Goal: Contribute content: Add original content to the website for others to see

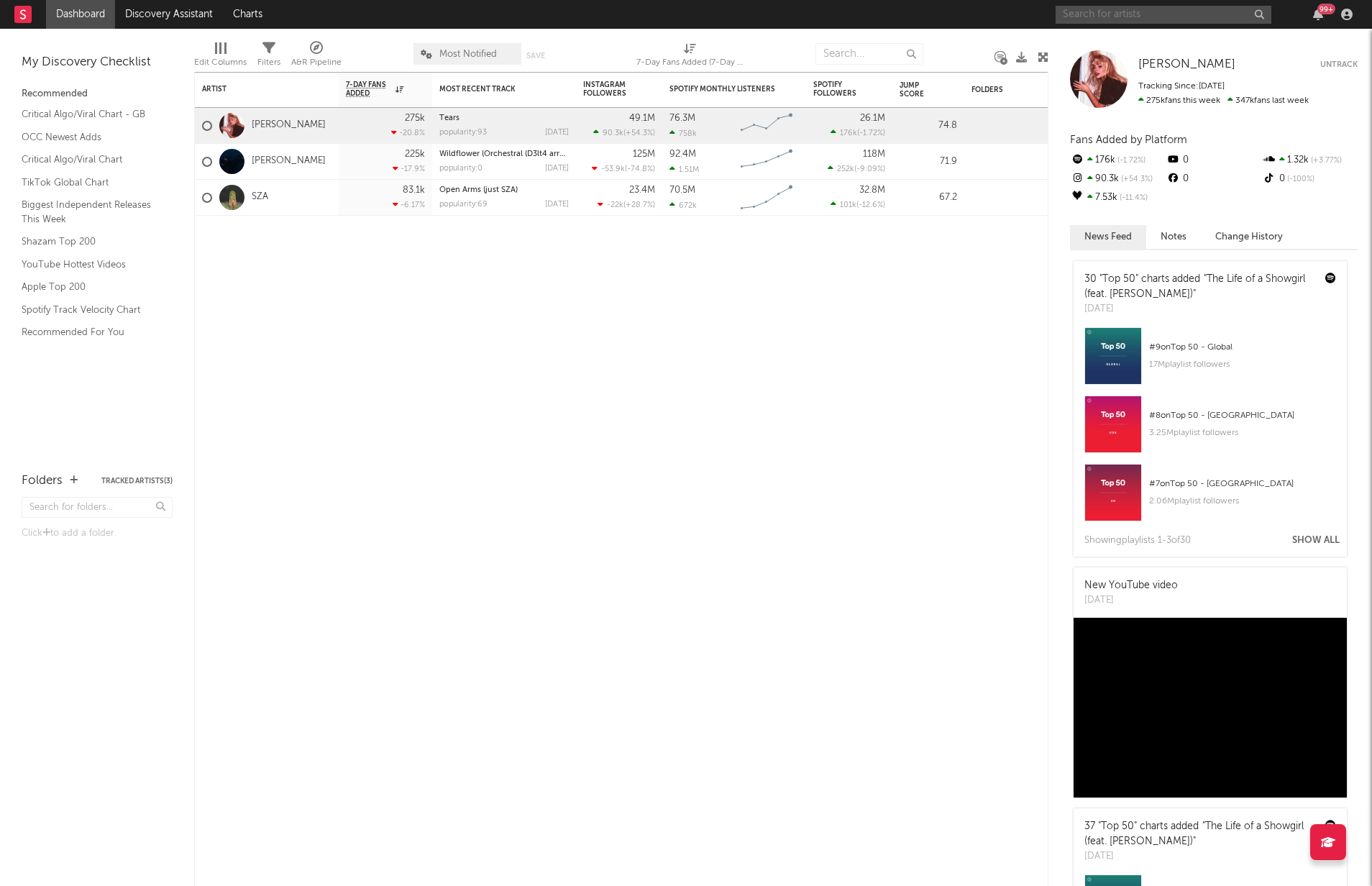
click at [1186, 12] on input "text" at bounding box center [1163, 15] width 216 height 18
type input "pinkpantheress"
click at [1162, 23] on input "pinkpantheress" at bounding box center [1163, 15] width 216 height 18
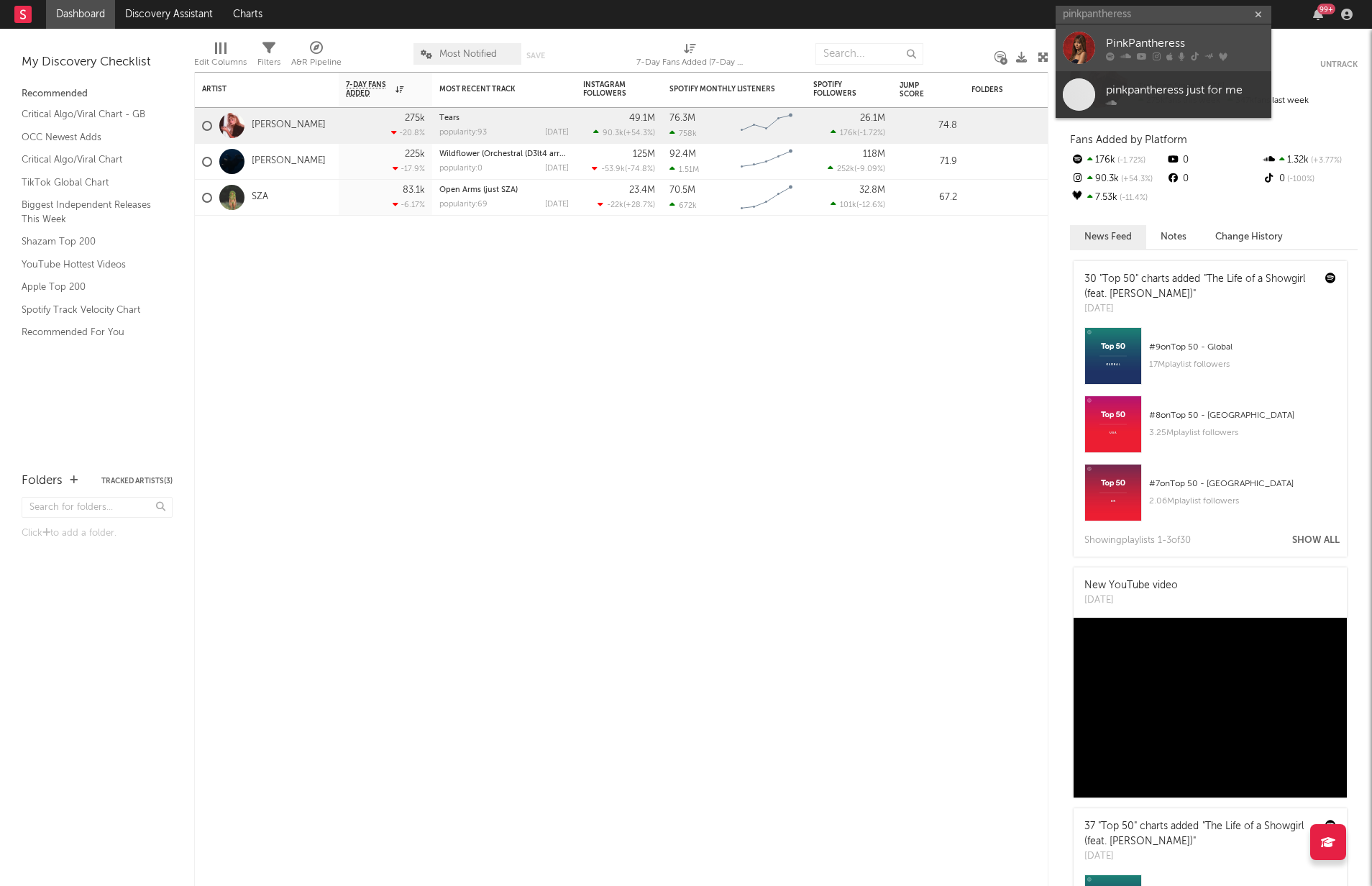
click at [1161, 44] on div "PinkPantheress" at bounding box center [1185, 43] width 159 height 17
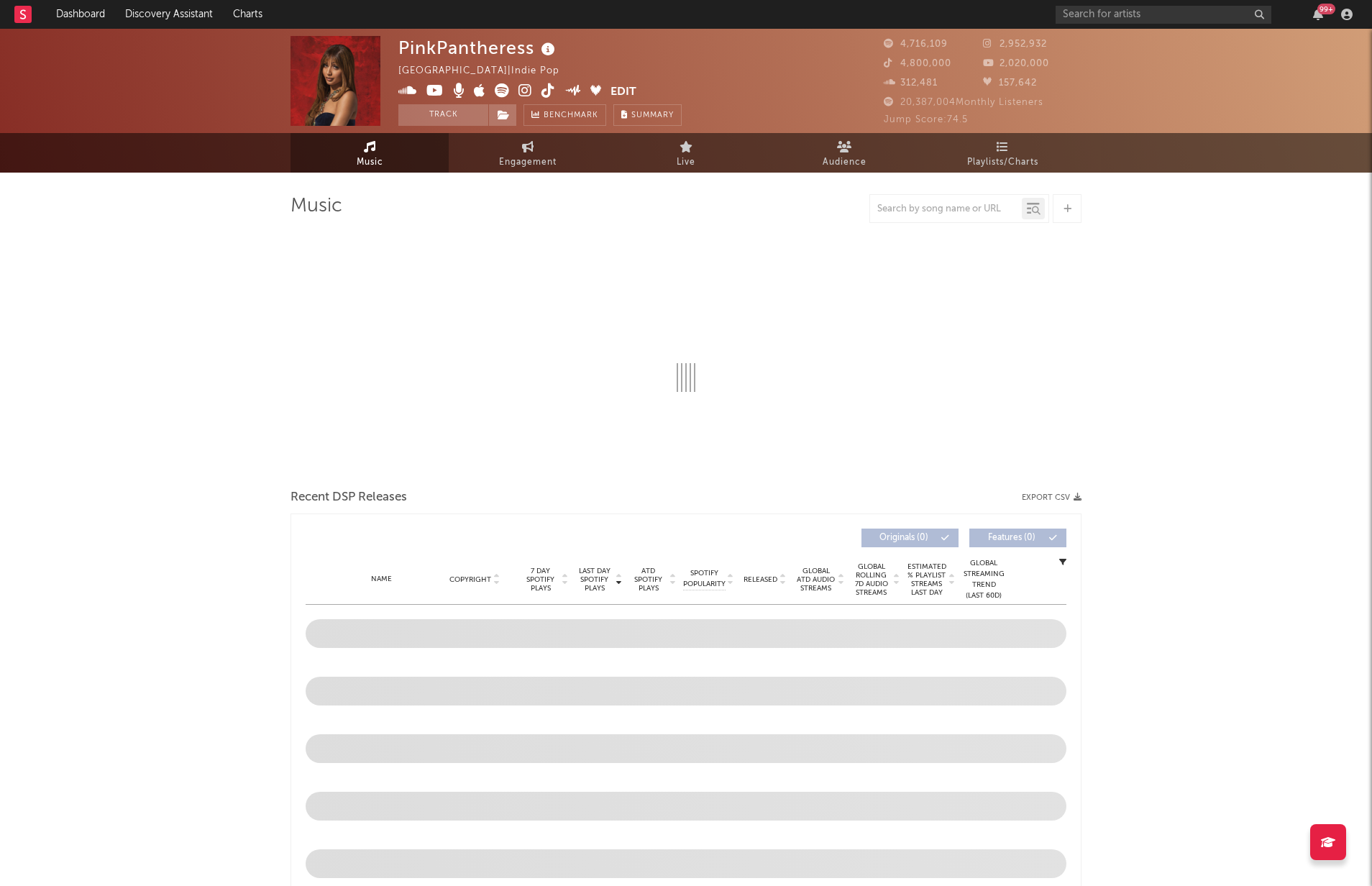
select select "6m"
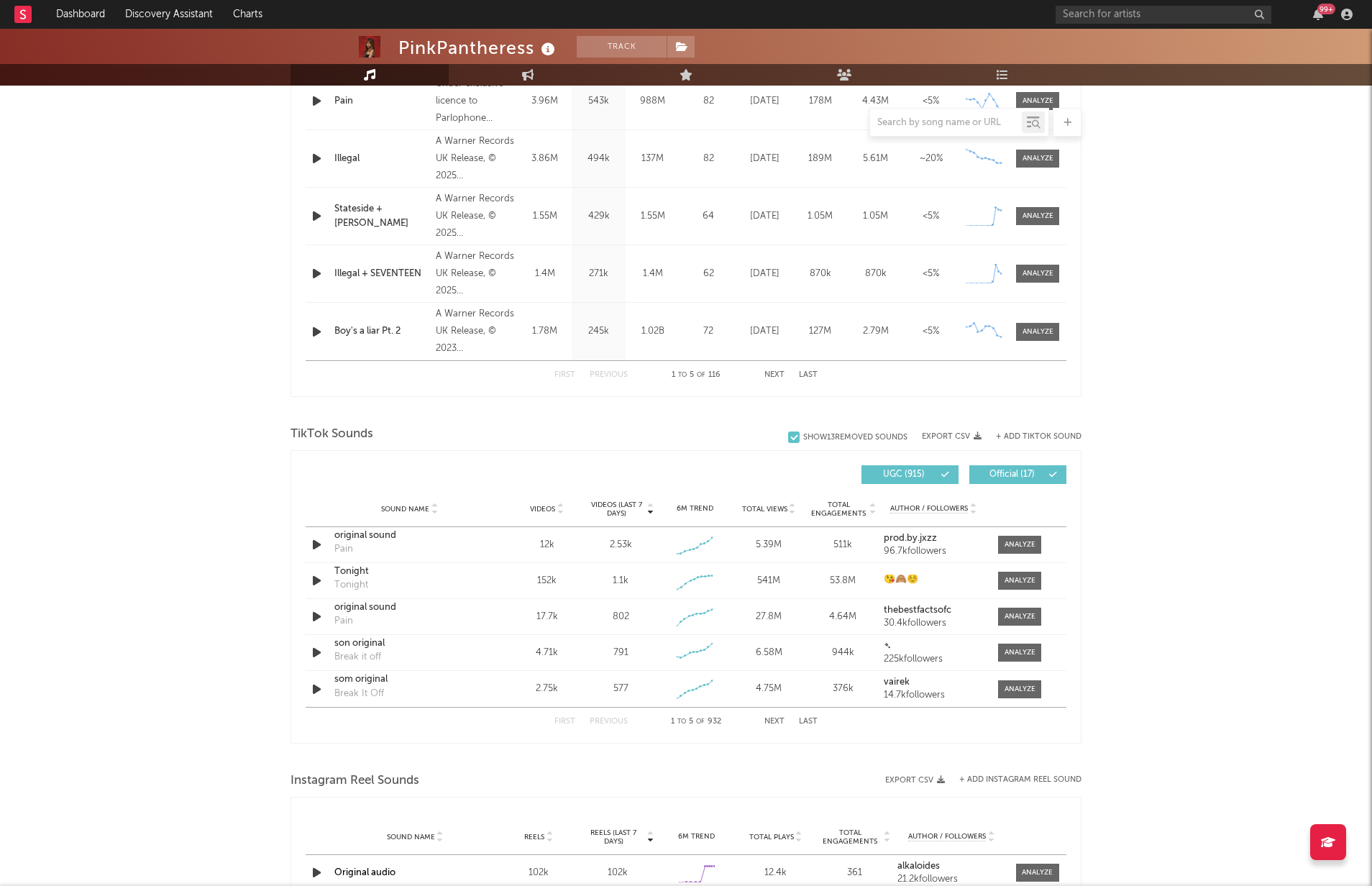
scroll to position [681, 0]
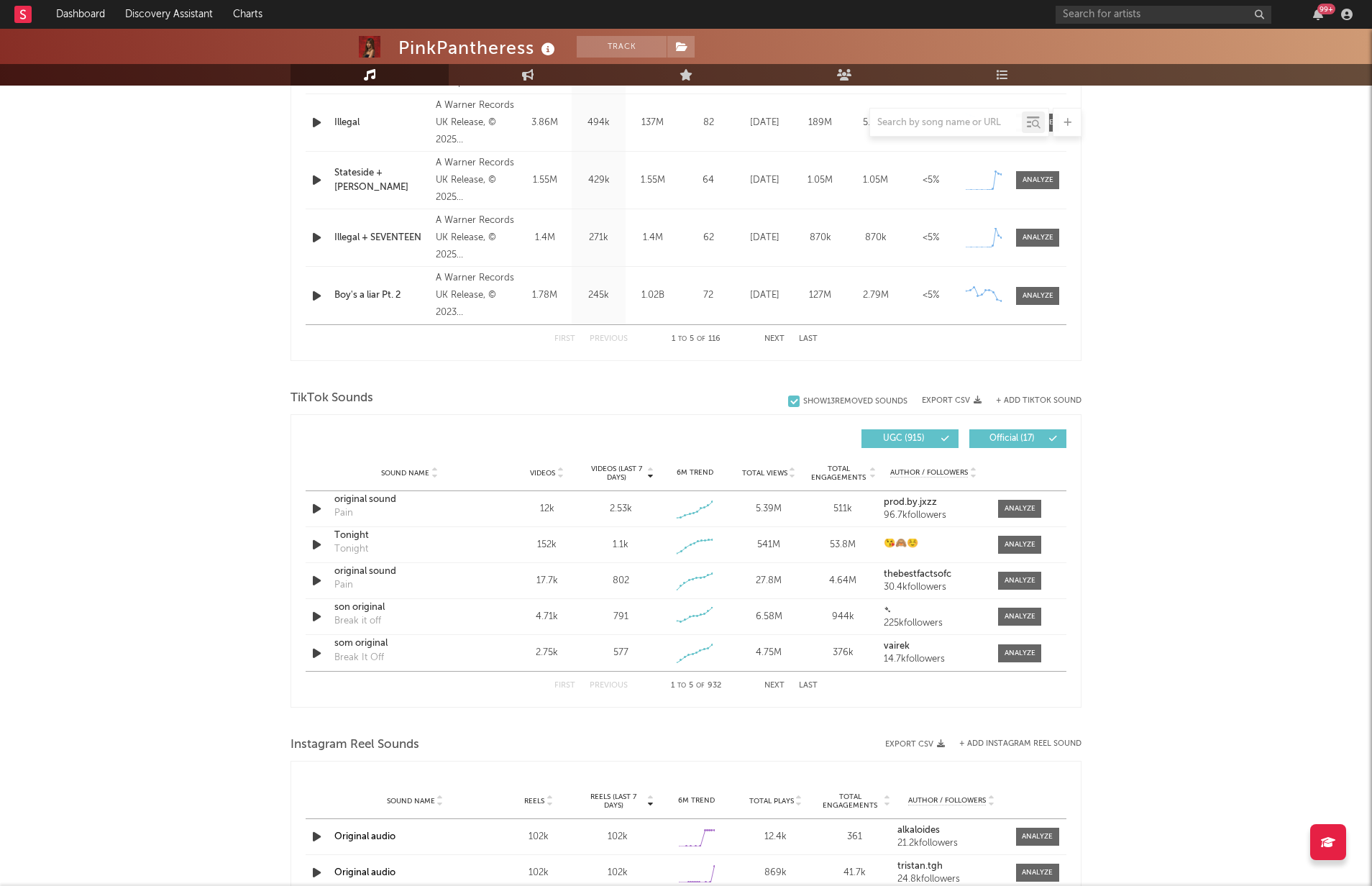
click at [779, 685] on button "Next" at bounding box center [774, 685] width 20 height 8
click at [778, 683] on button "Next" at bounding box center [774, 685] width 20 height 8
click at [778, 682] on button "Next" at bounding box center [774, 685] width 20 height 8
click at [898, 437] on span "UGC ( 915 )" at bounding box center [904, 439] width 66 height 9
click at [783, 686] on button "Next" at bounding box center [774, 685] width 20 height 8
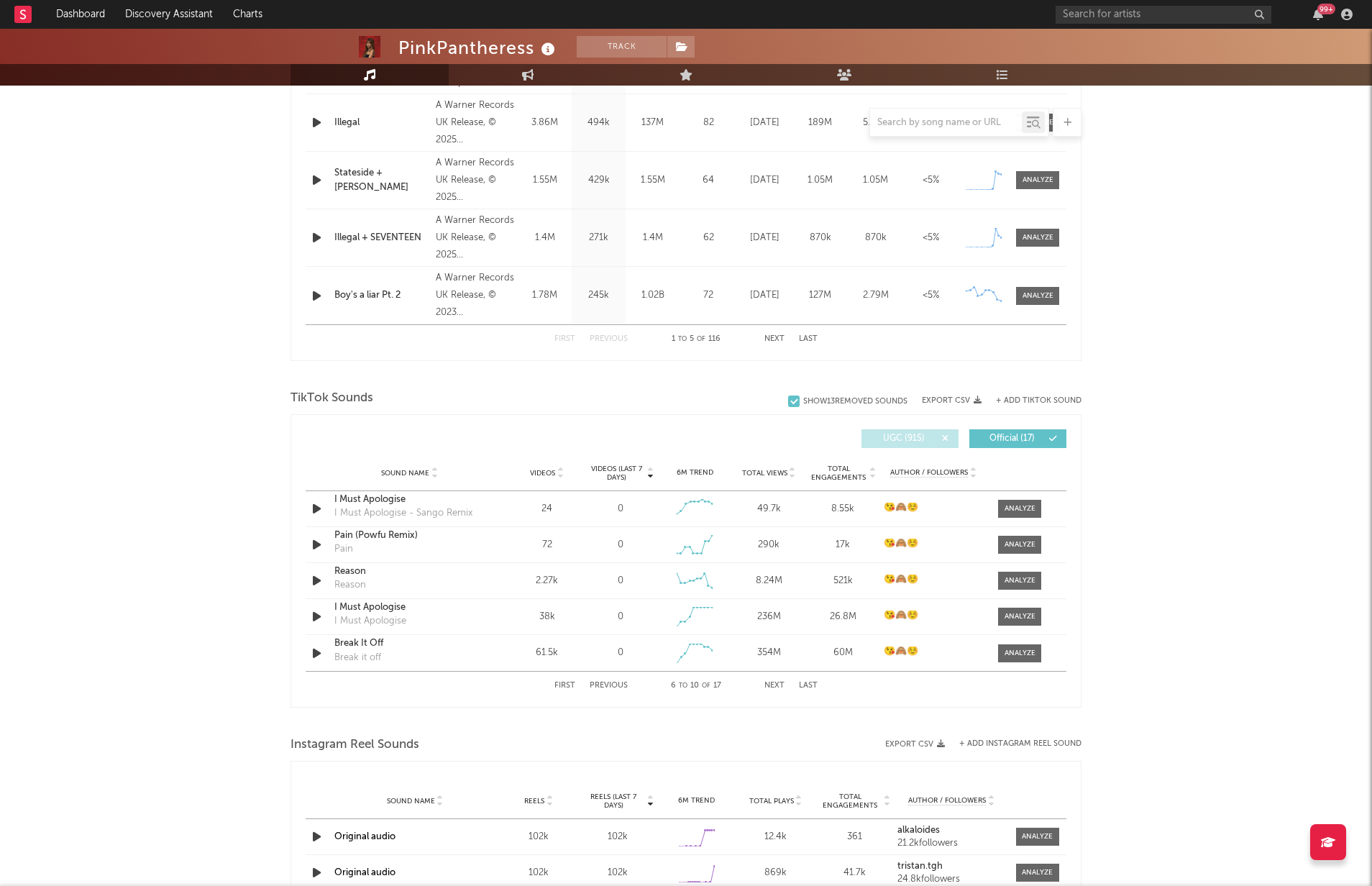
click at [920, 440] on span "UGC ( 915 )" at bounding box center [904, 439] width 66 height 9
click at [1019, 399] on button "+ Add TikTok Sound" at bounding box center [1038, 401] width 86 height 8
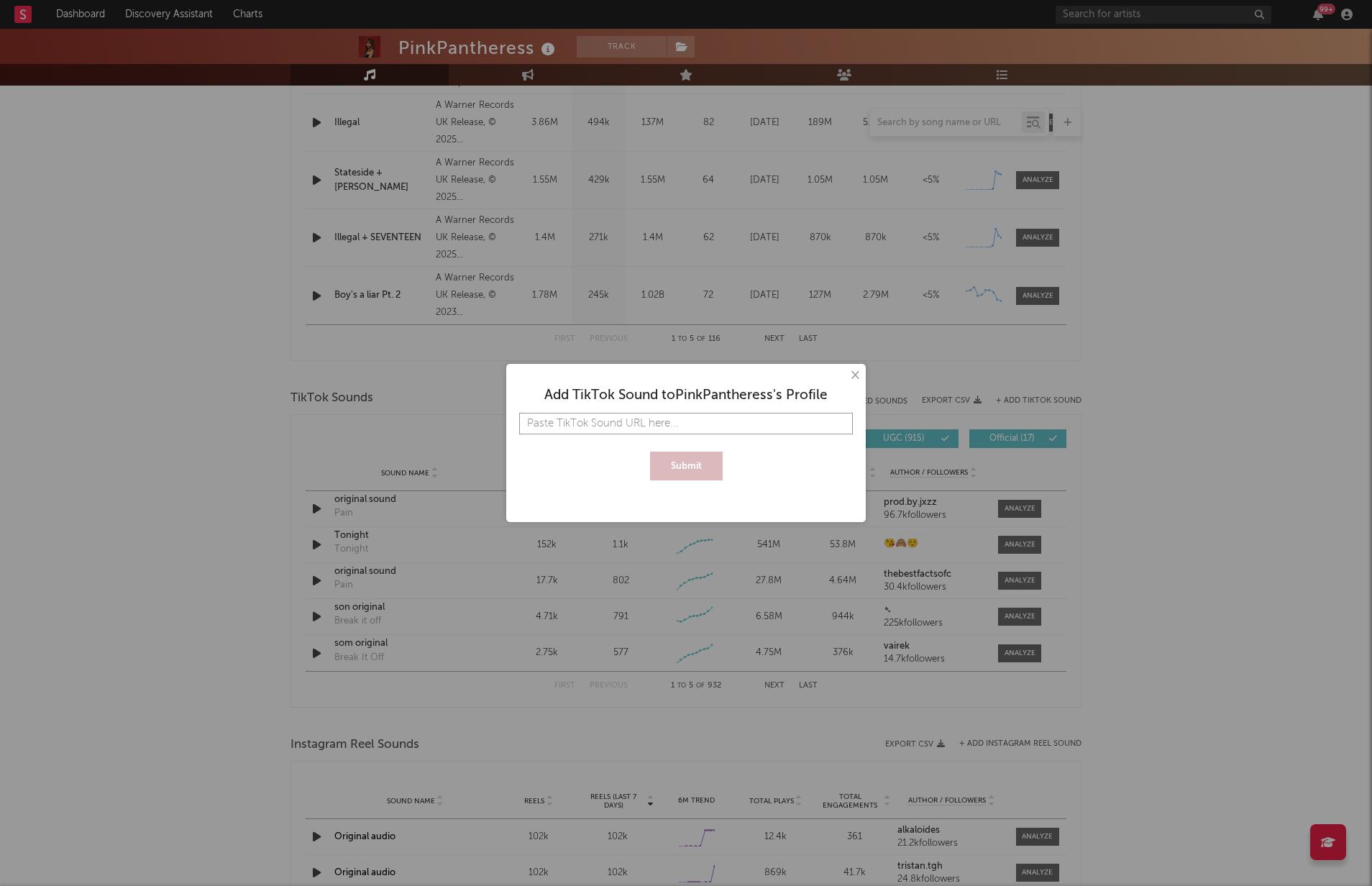
paste input "[URL][DOMAIN_NAME]"
type input "[URL][DOMAIN_NAME]"
click at [699, 479] on button "Submit" at bounding box center [686, 466] width 73 height 29
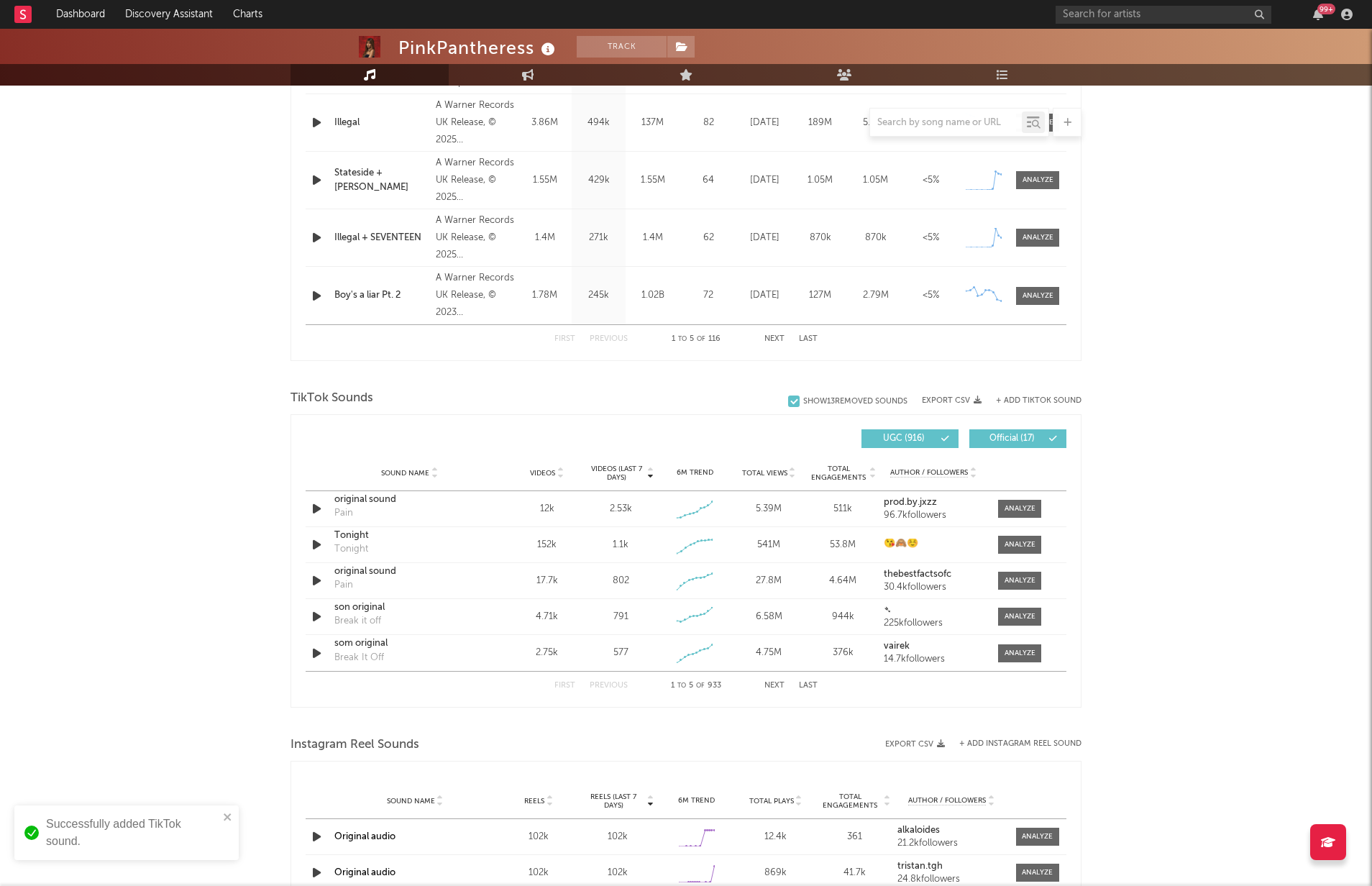
click at [776, 681] on button "Next" at bounding box center [774, 685] width 20 height 8
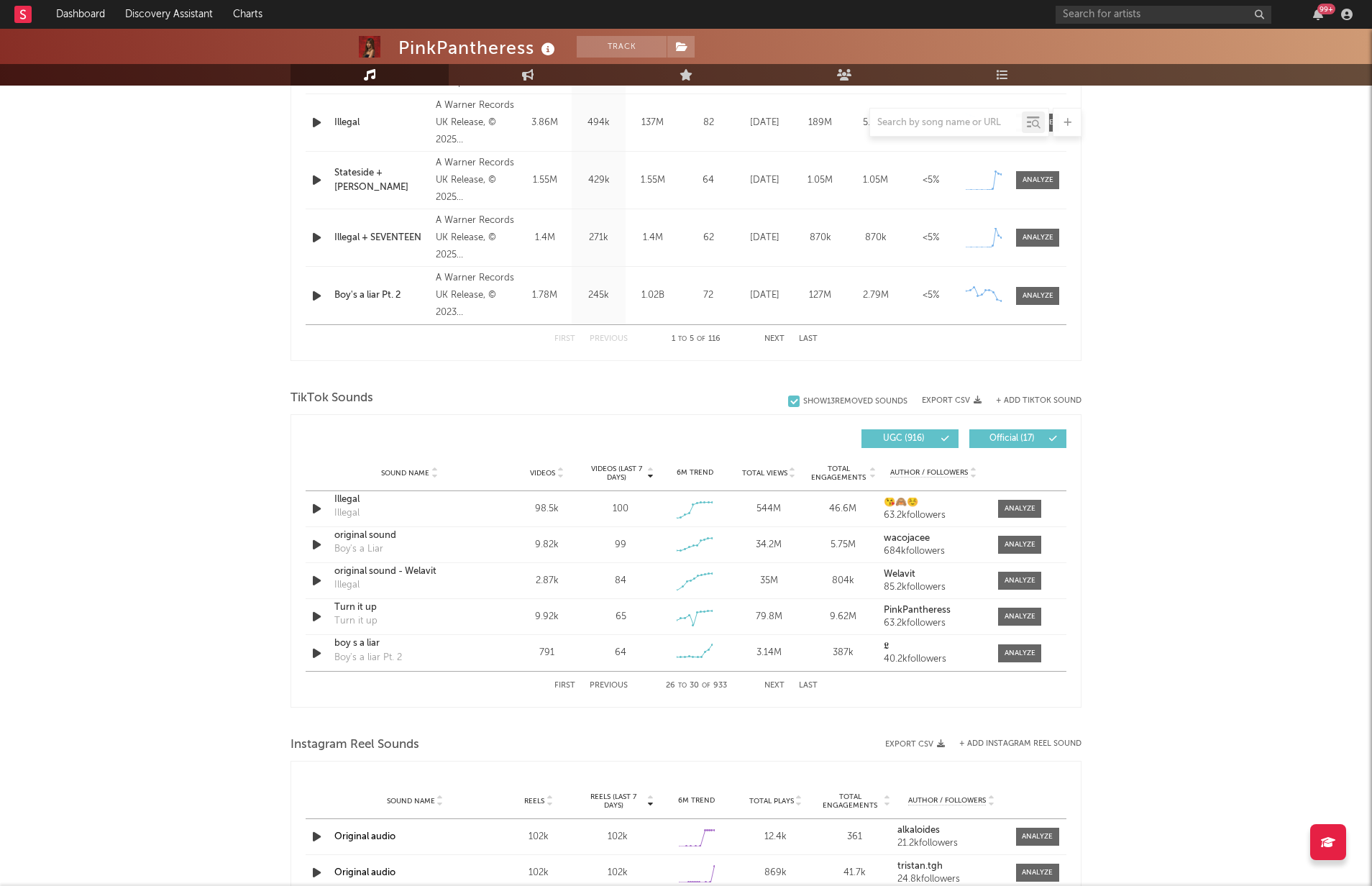
click at [776, 681] on button "Next" at bounding box center [774, 685] width 20 height 8
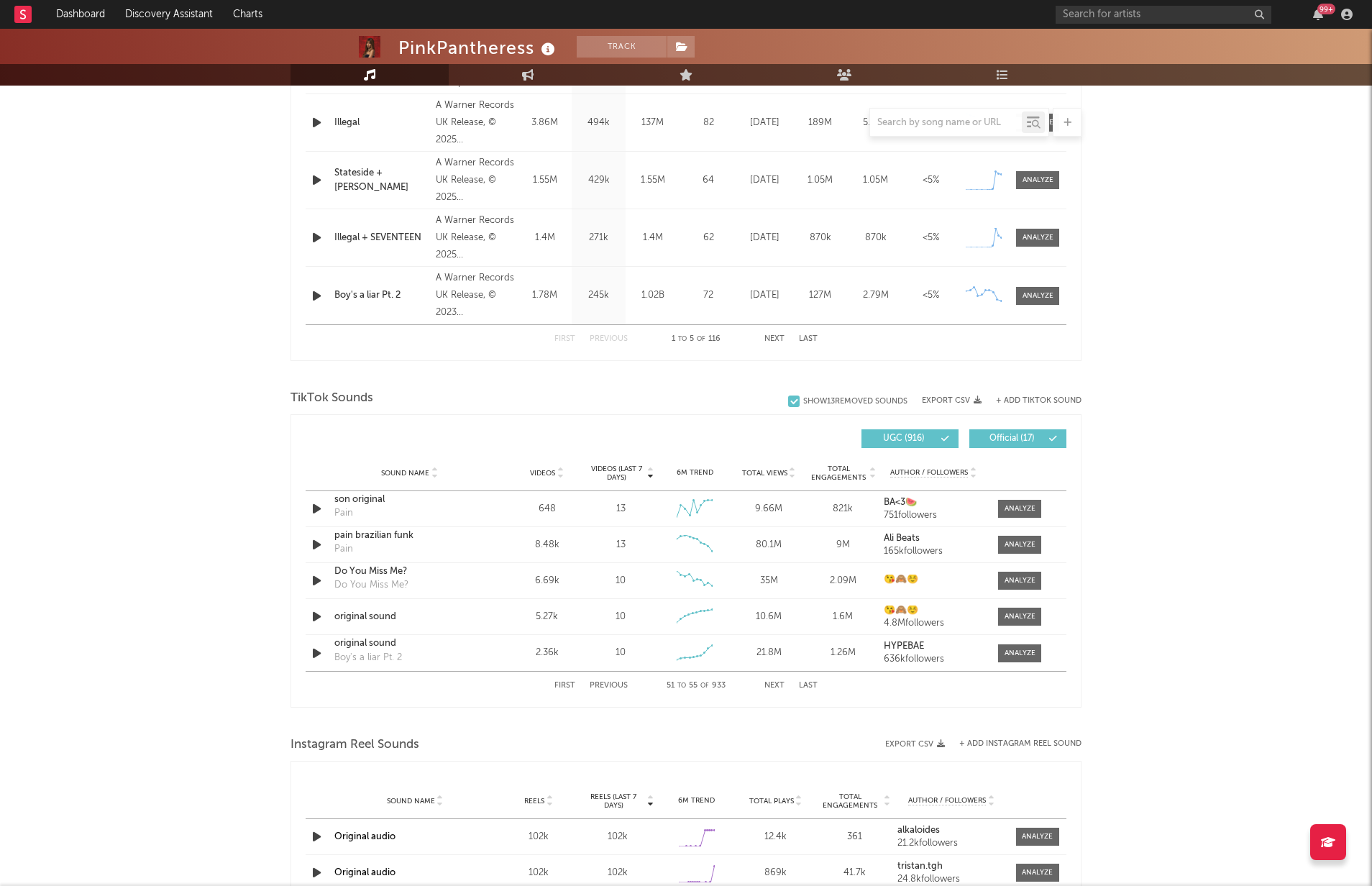
click at [776, 681] on button "Next" at bounding box center [774, 685] width 20 height 8
click at [561, 683] on button "First" at bounding box center [565, 685] width 21 height 8
click at [1005, 437] on span "Official ( 17 )" at bounding box center [1011, 439] width 66 height 9
click at [767, 683] on button "Next" at bounding box center [774, 685] width 20 height 8
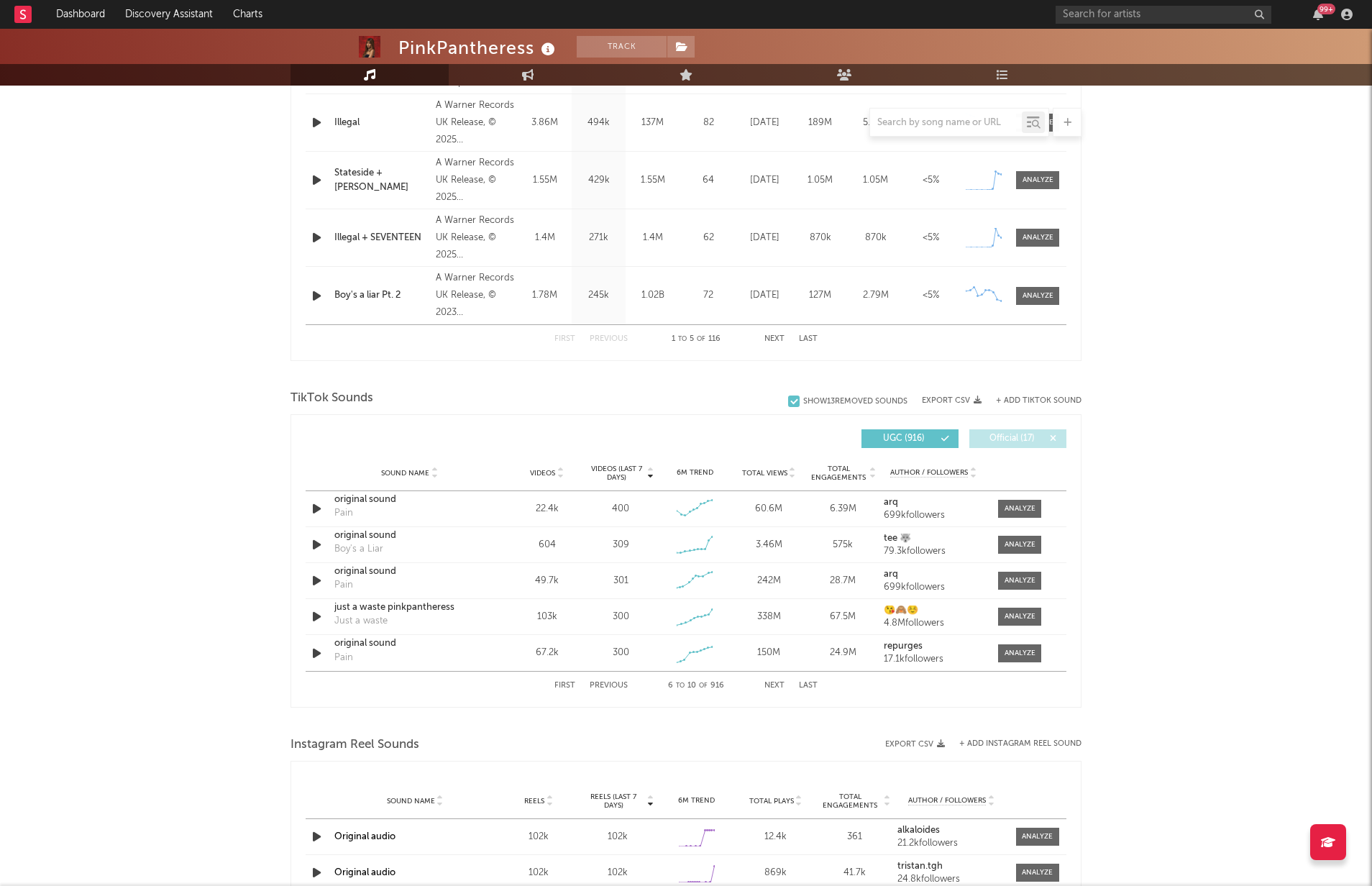
click at [770, 682] on button "Next" at bounding box center [774, 685] width 20 height 8
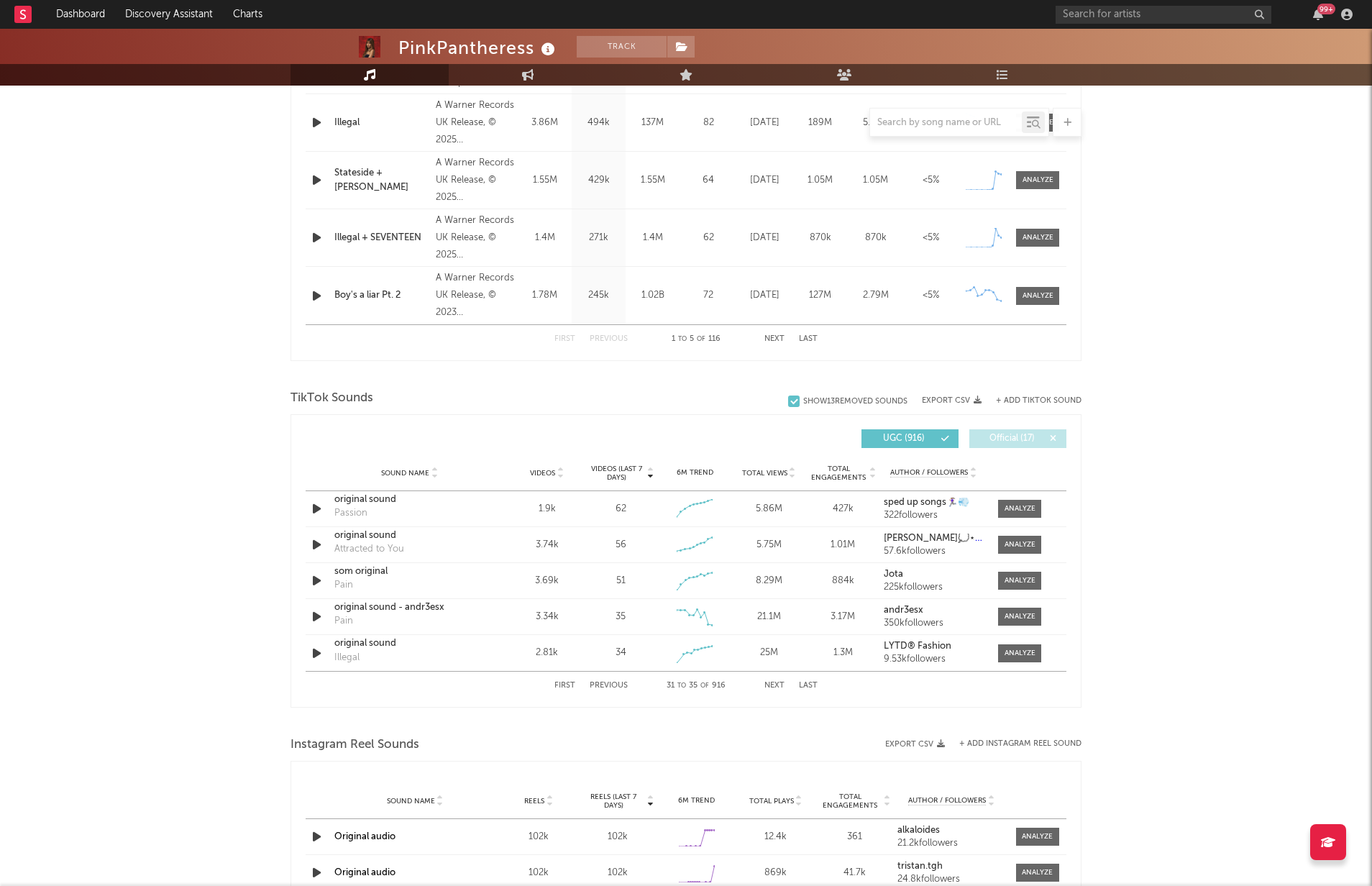
click at [770, 682] on button "Next" at bounding box center [774, 685] width 20 height 8
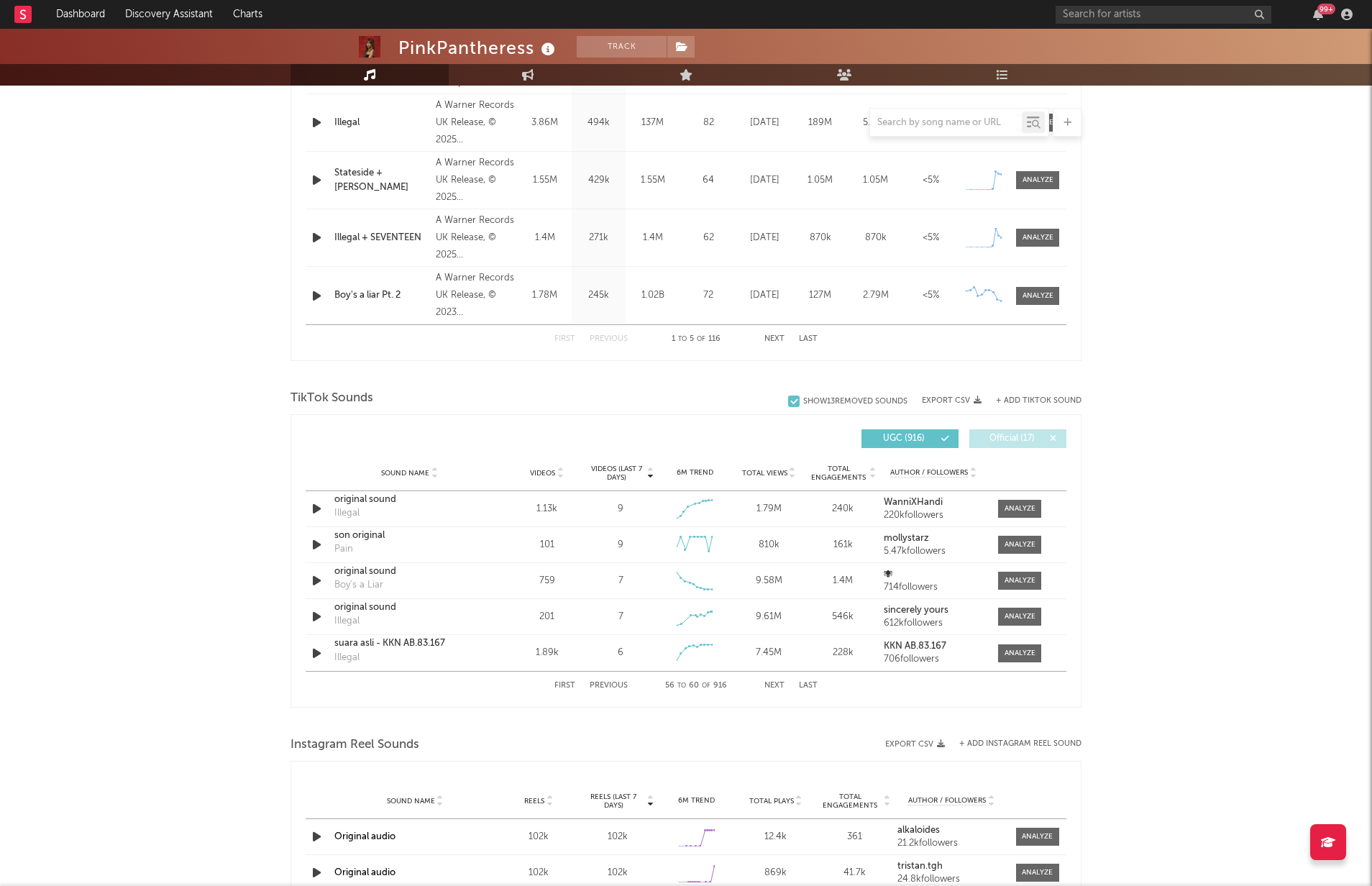
click at [770, 682] on button "Next" at bounding box center [774, 685] width 20 height 8
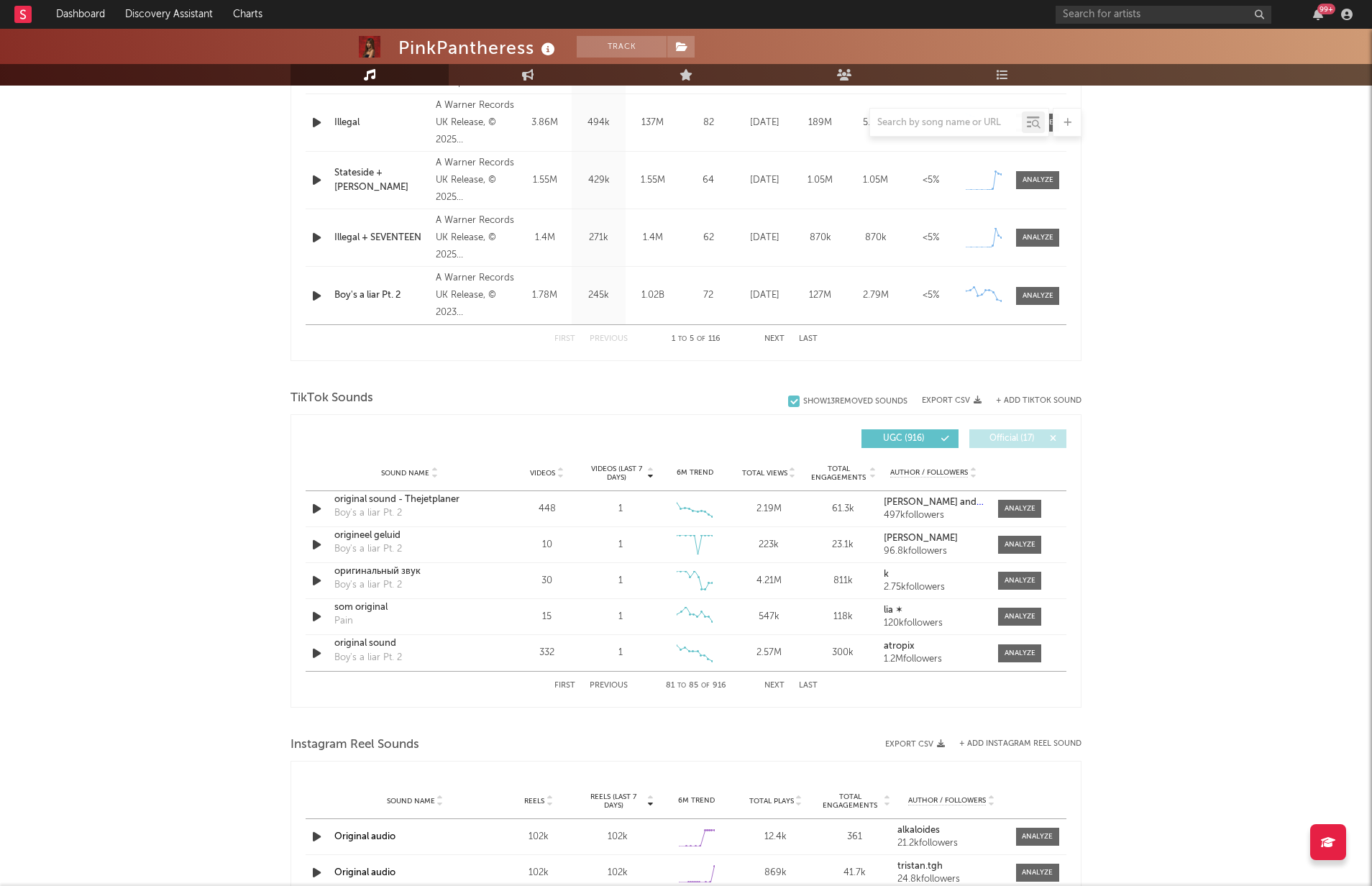
click at [770, 682] on button "Next" at bounding box center [774, 685] width 20 height 8
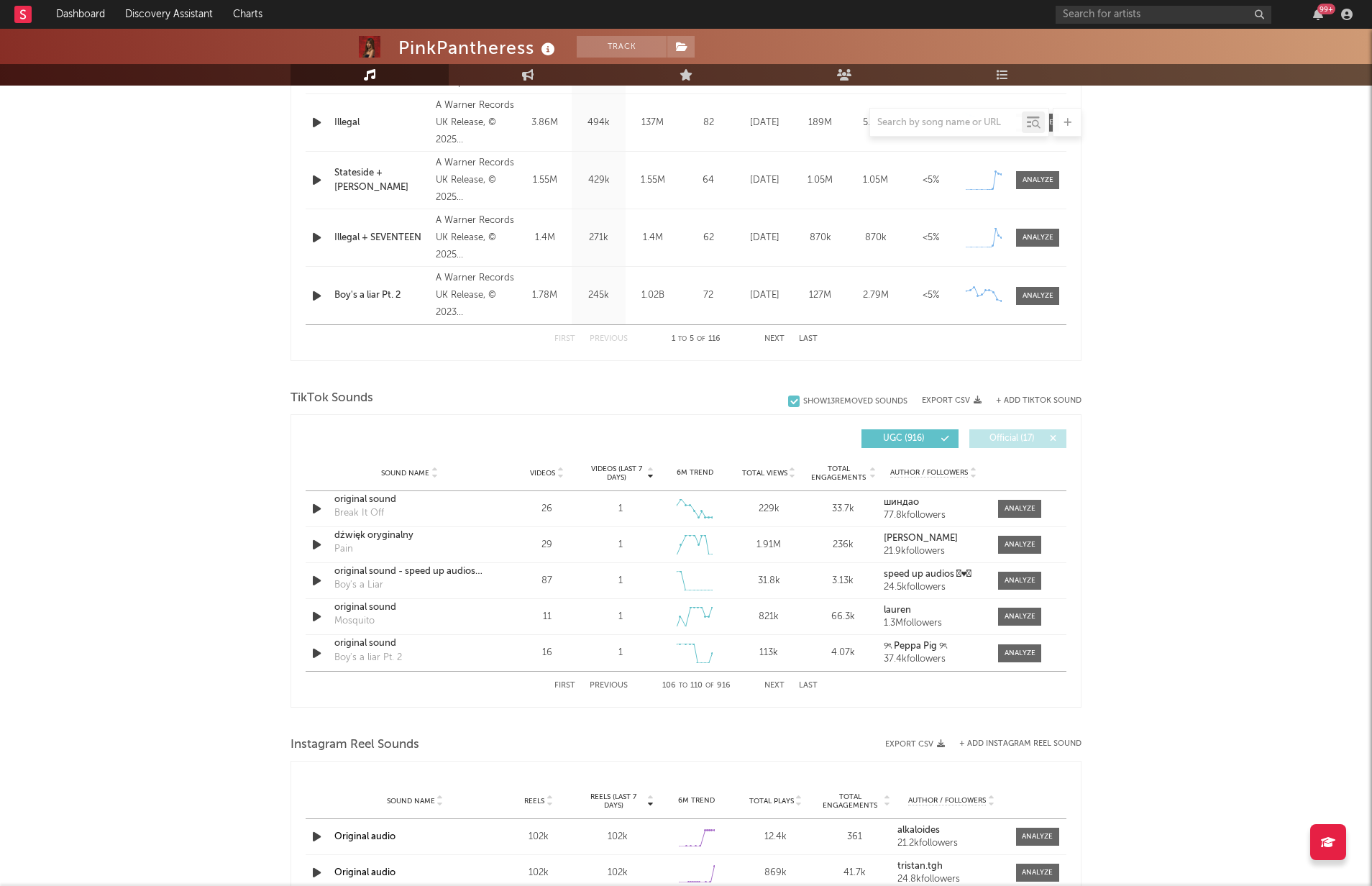
click at [770, 682] on button "Next" at bounding box center [774, 685] width 20 height 8
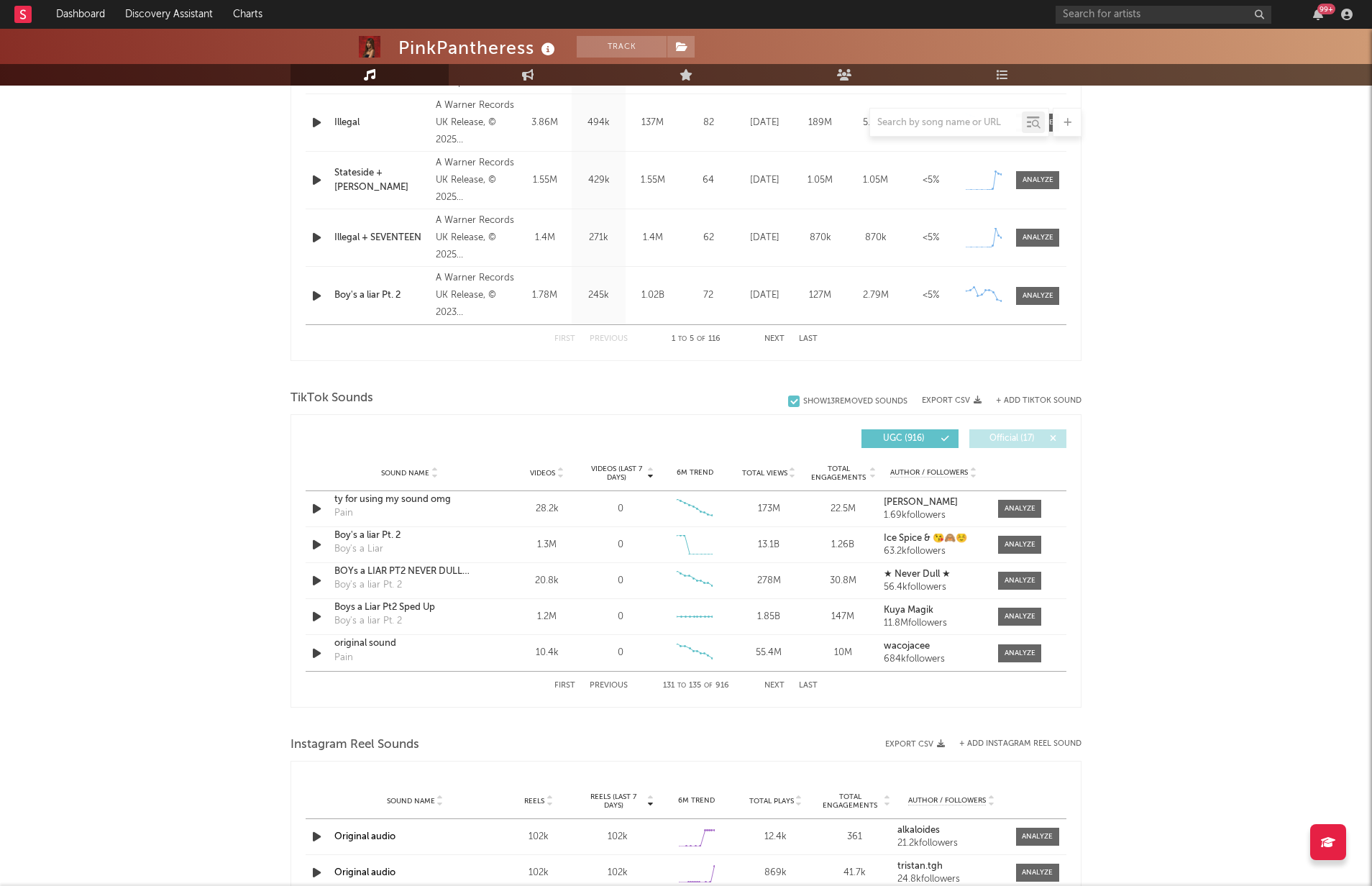
click at [770, 682] on button "Next" at bounding box center [774, 685] width 20 height 8
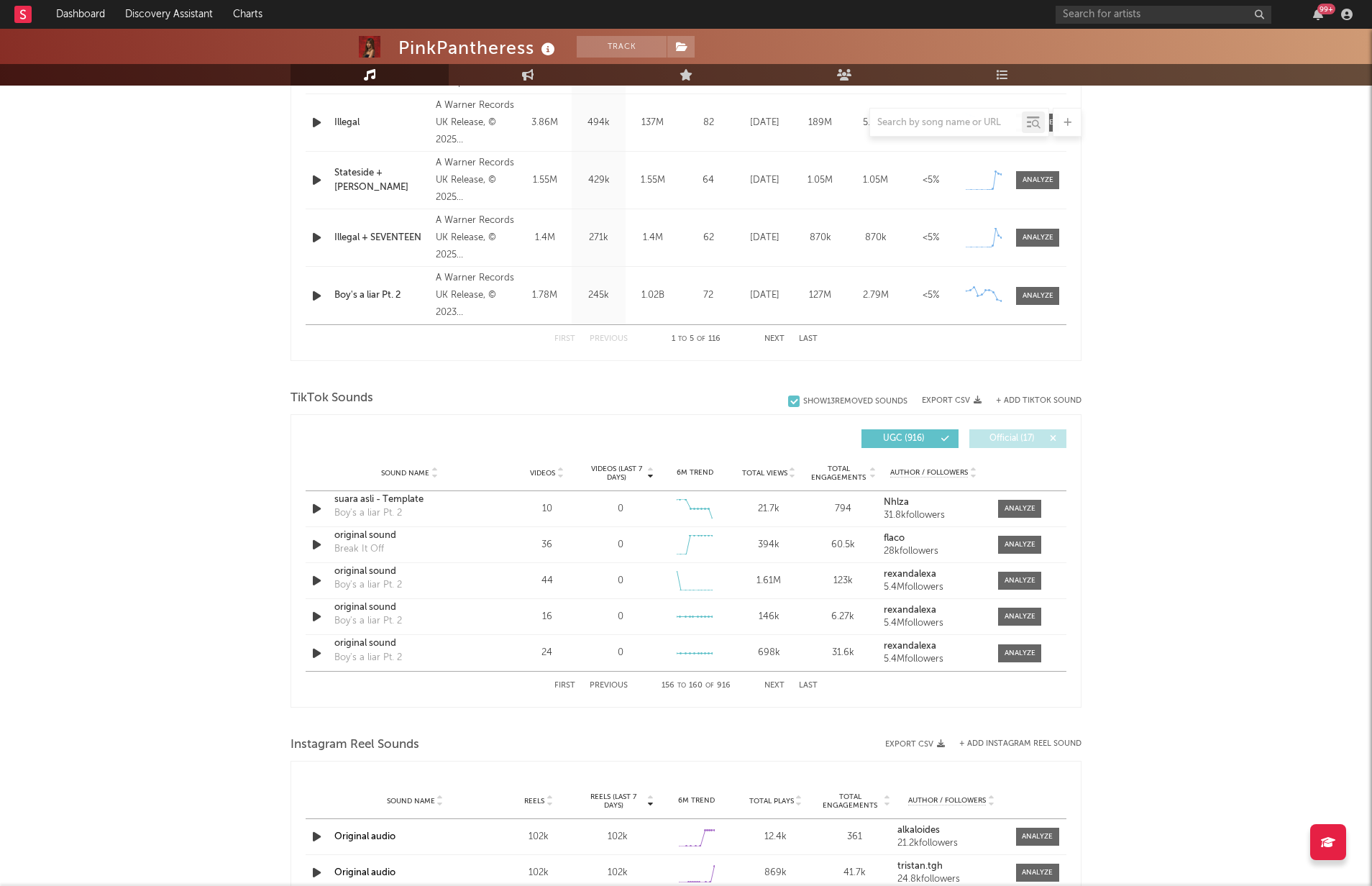
click at [770, 682] on button "Next" at bounding box center [774, 685] width 20 height 8
drag, startPoint x: 1036, startPoint y: 399, endPoint x: 1021, endPoint y: 400, distance: 15.0
click at [1035, 399] on button "+ Add TikTok Sound" at bounding box center [1038, 401] width 86 height 8
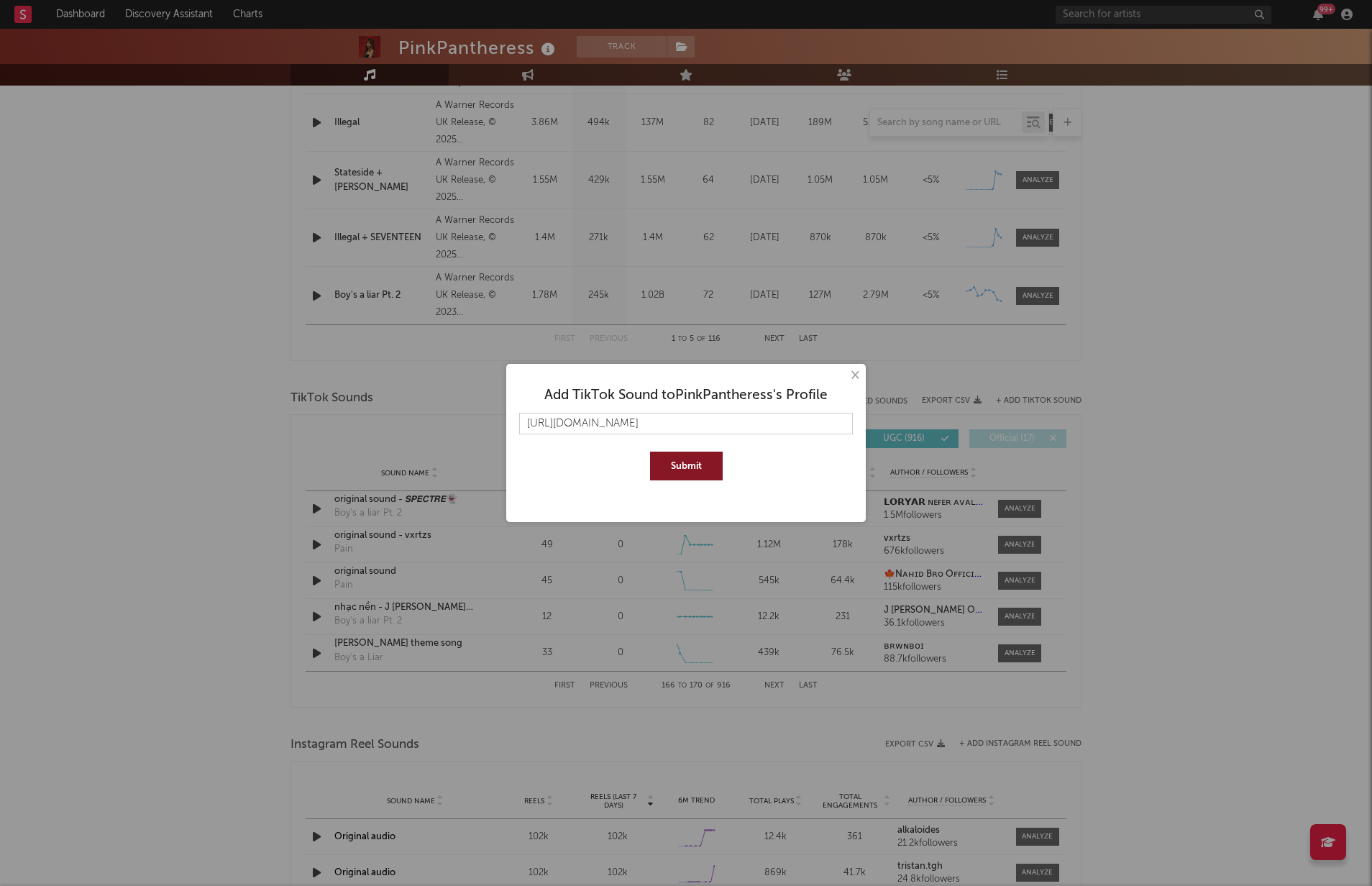
scroll to position [0, 107]
type input "[URL][DOMAIN_NAME]"
click at [681, 468] on button "Submit" at bounding box center [686, 466] width 73 height 29
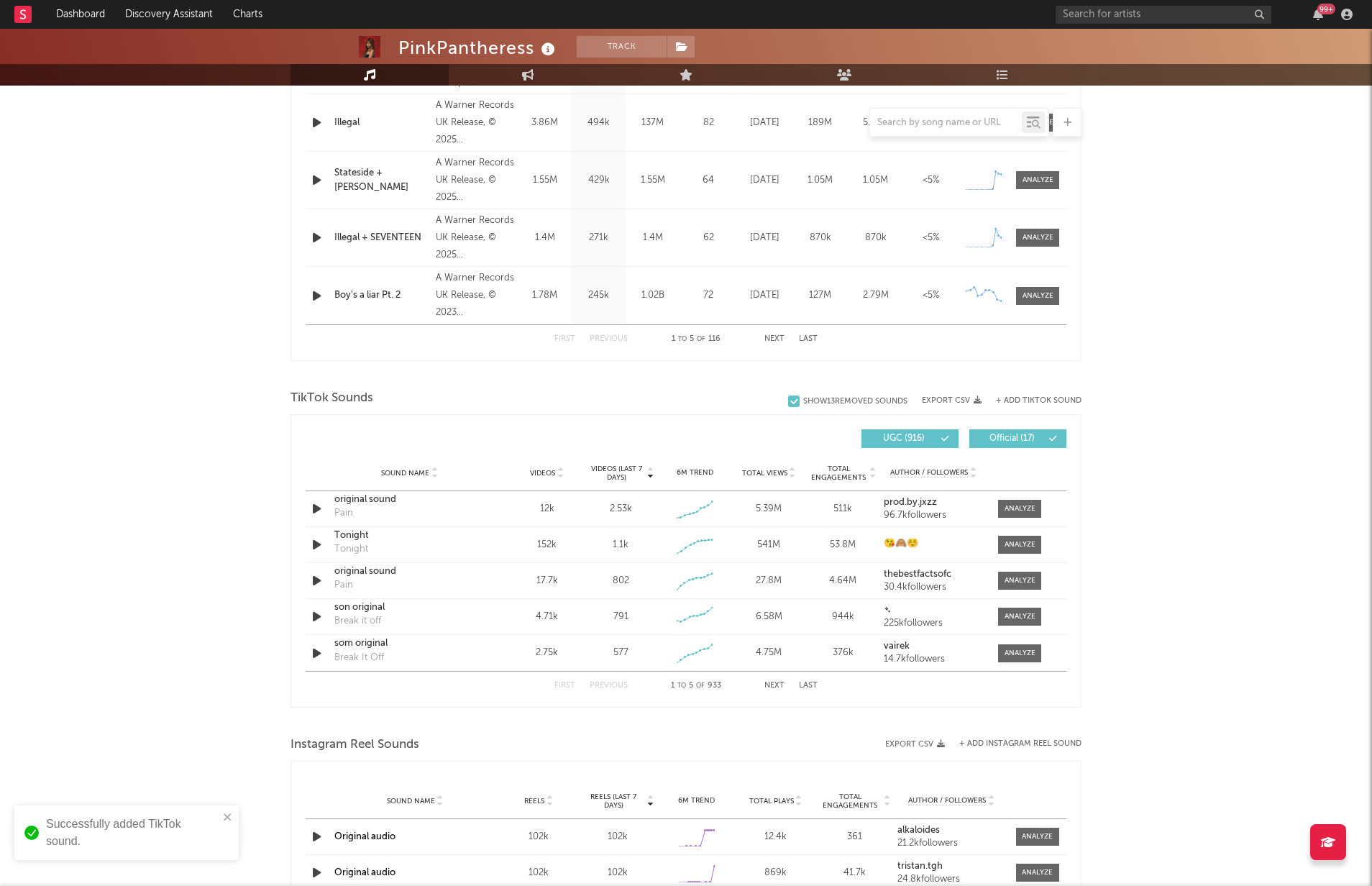
click at [922, 438] on span "UGC ( 916 )" at bounding box center [904, 439] width 66 height 9
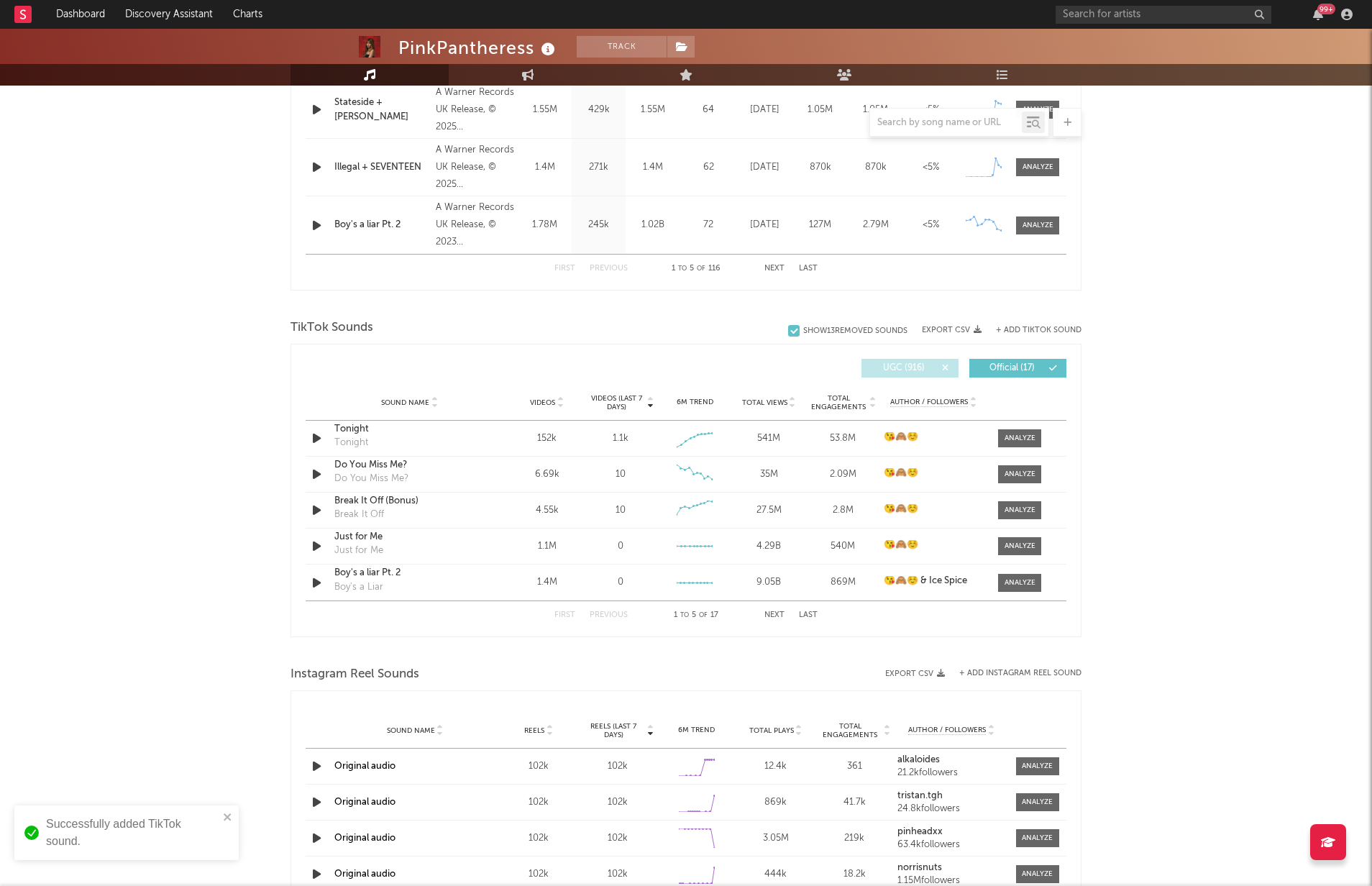
scroll to position [811, 0]
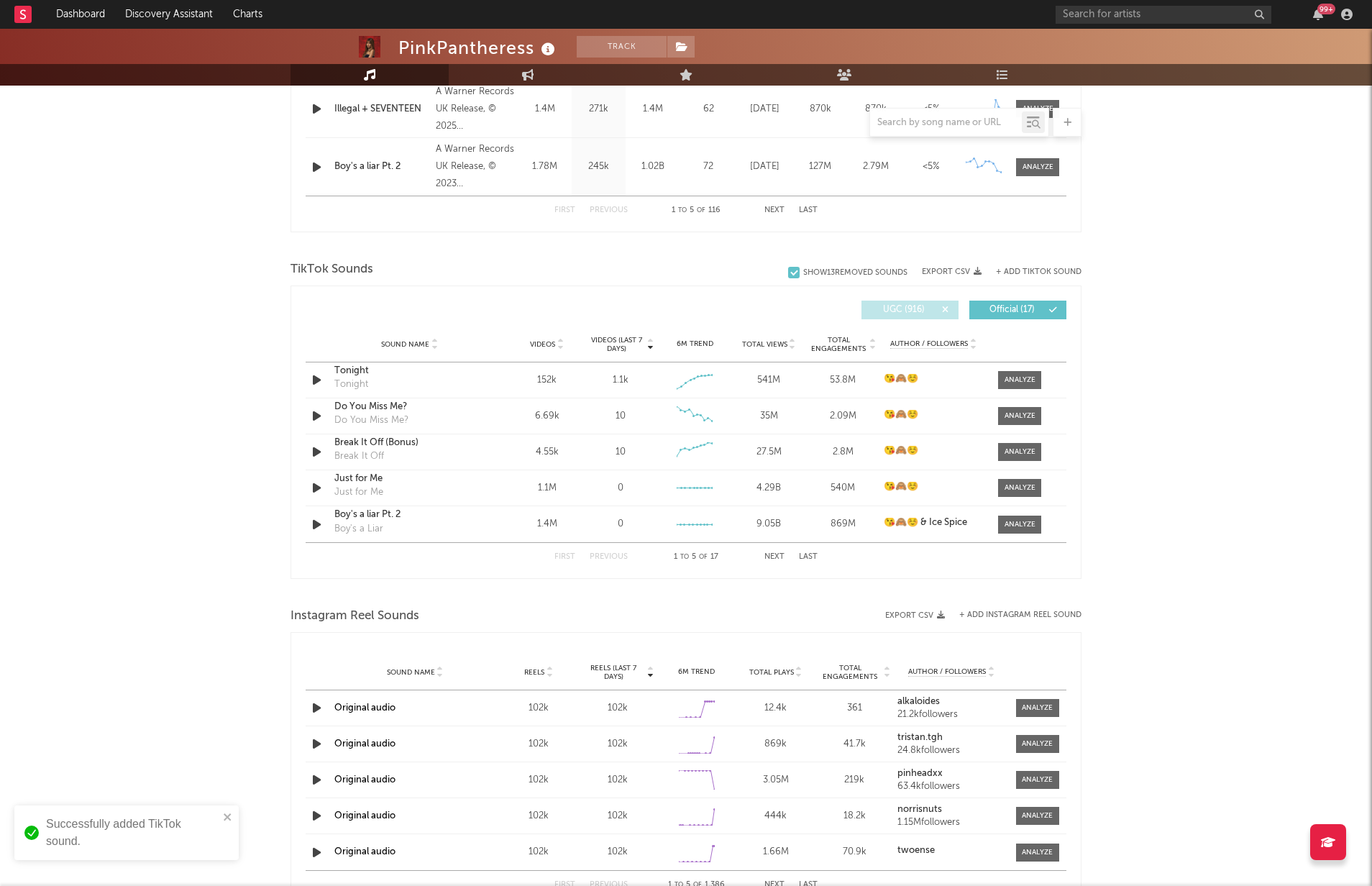
click at [771, 553] on button "Next" at bounding box center [774, 557] width 20 height 8
click at [604, 555] on button "Previous" at bounding box center [608, 557] width 38 height 8
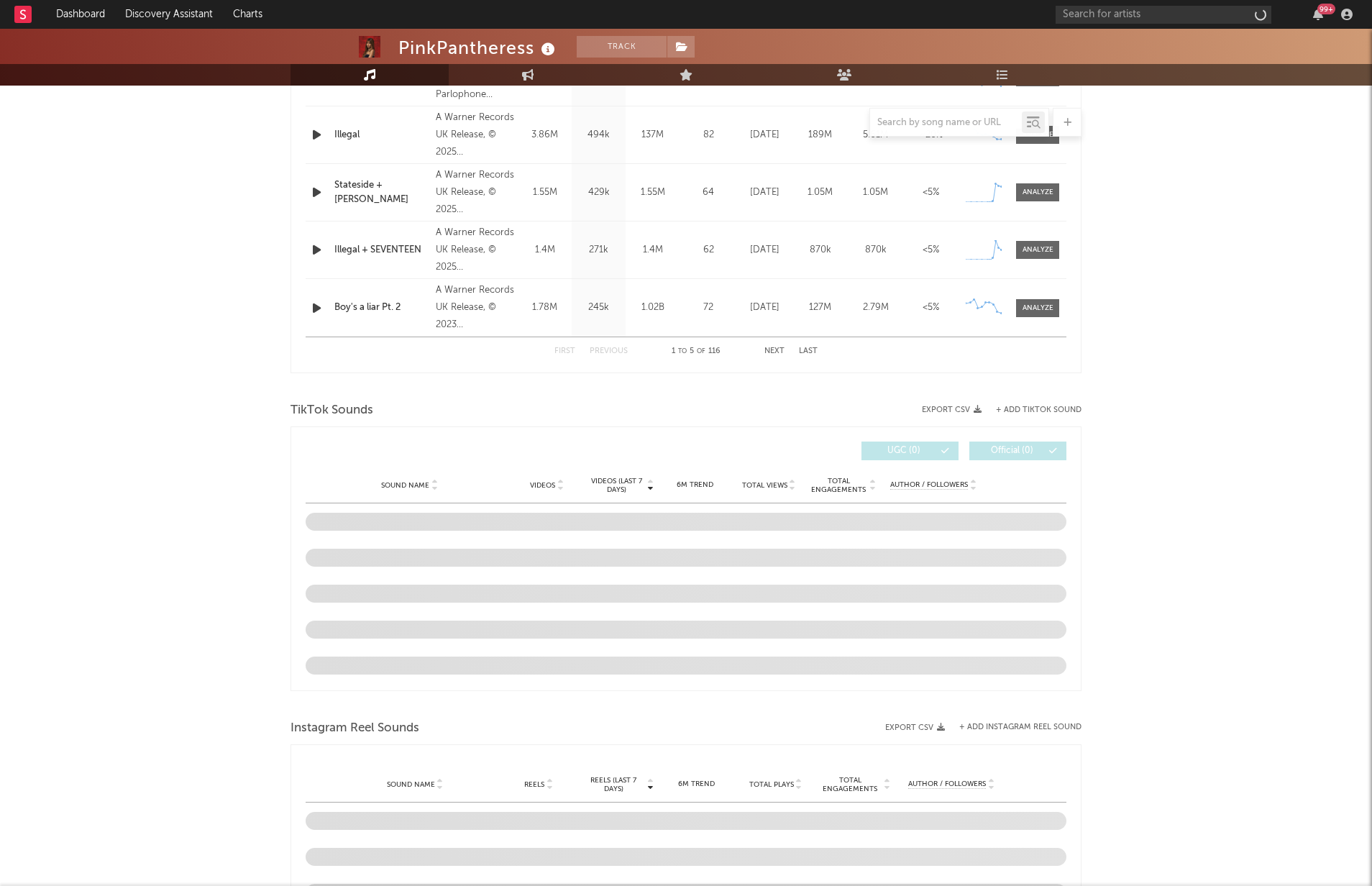
select select "6m"
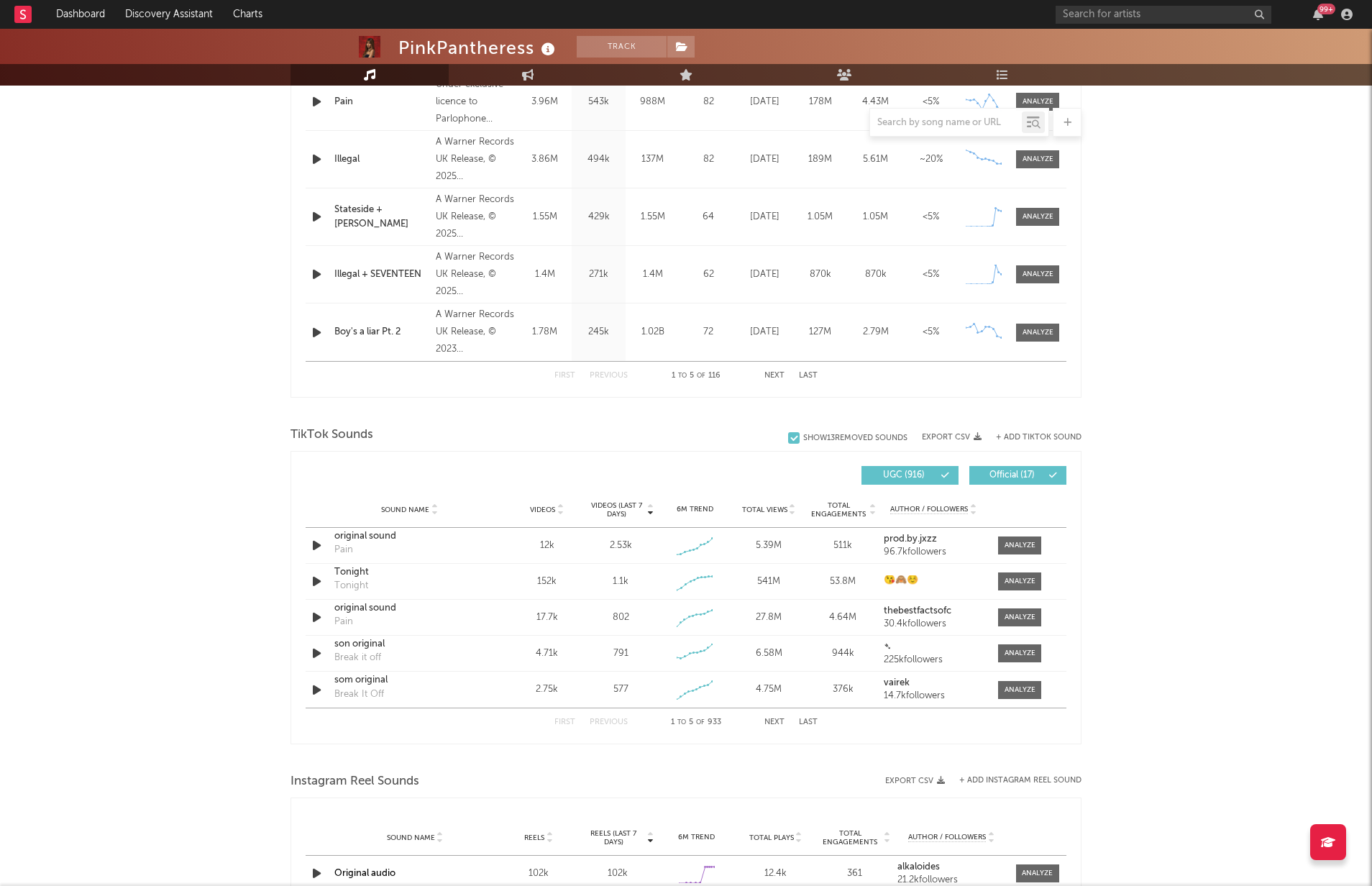
scroll to position [648, 0]
click at [918, 472] on span "UGC ( 916 )" at bounding box center [904, 473] width 66 height 9
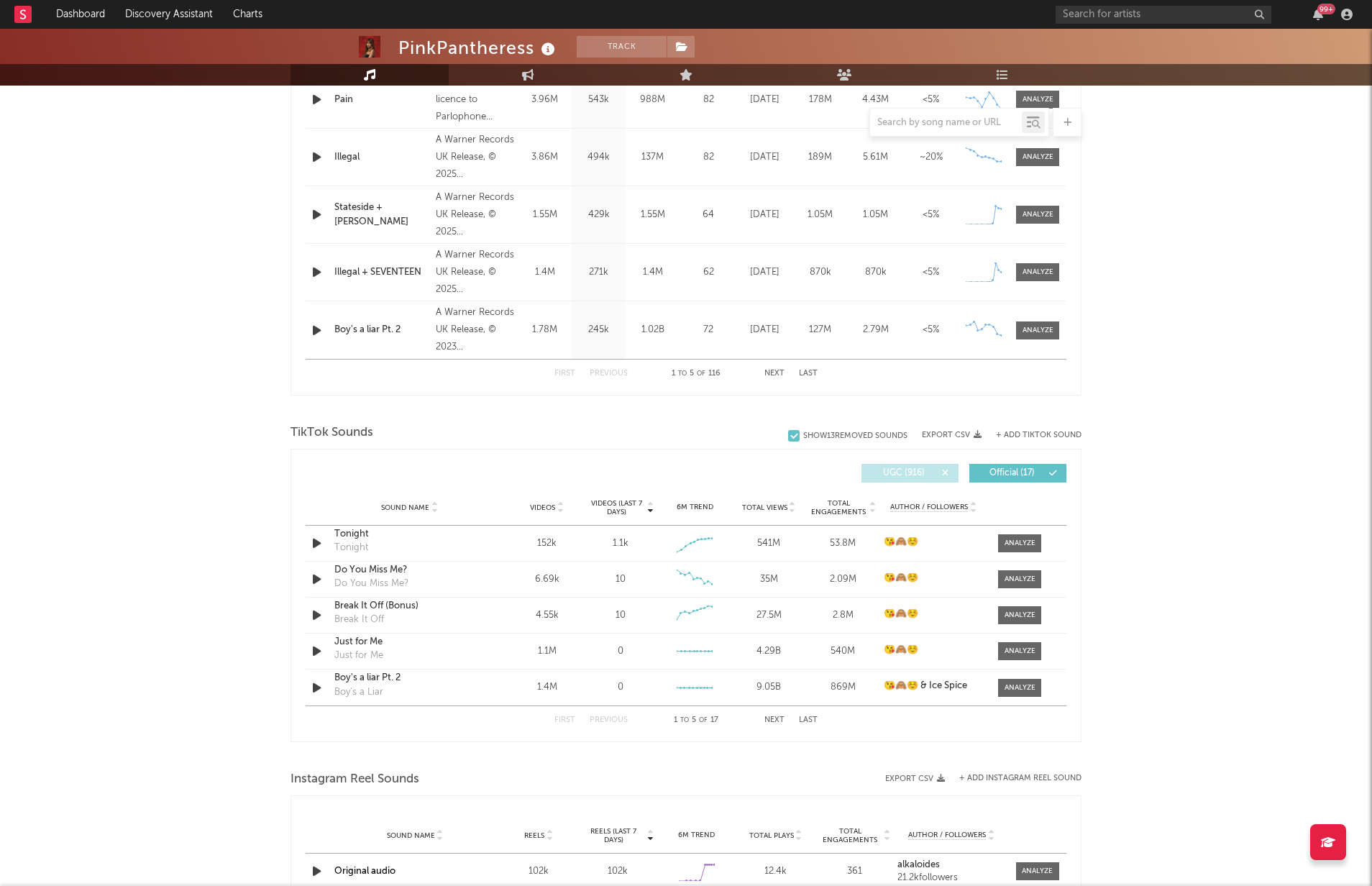
click at [765, 719] on button "Next" at bounding box center [774, 720] width 20 height 8
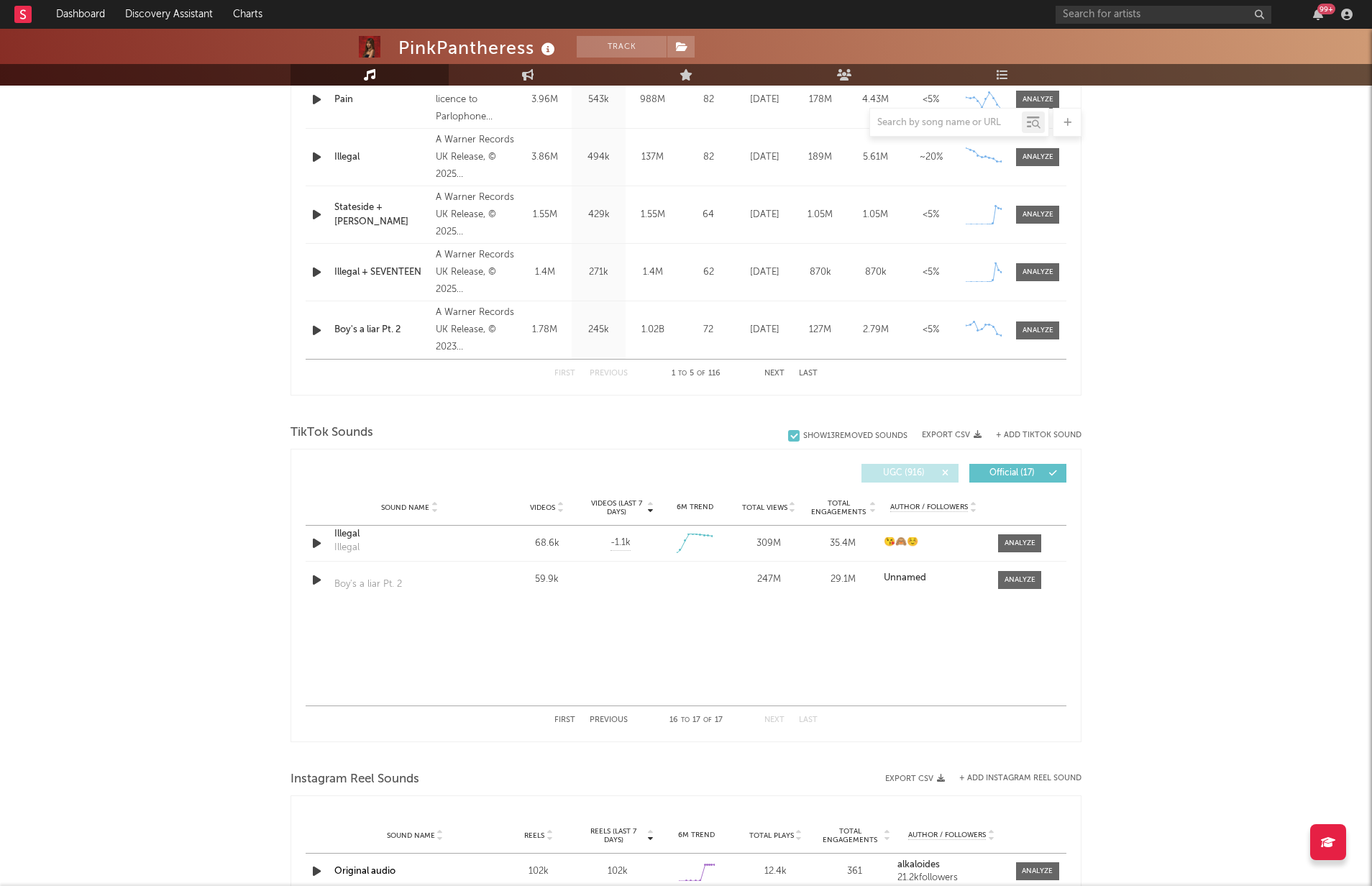
click at [1040, 432] on button "+ Add TikTok Sound" at bounding box center [1038, 435] width 86 height 8
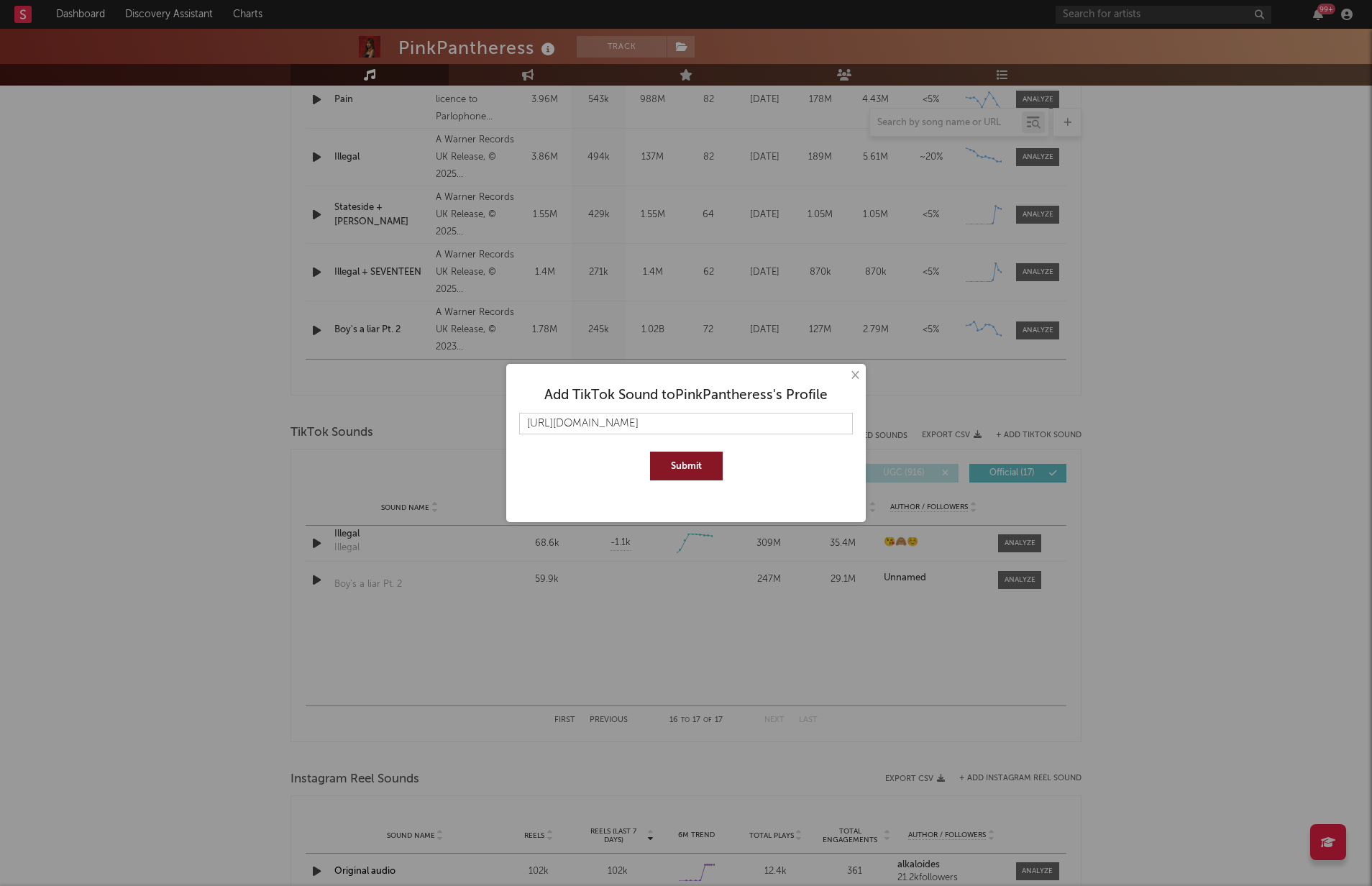
scroll to position [0, 107]
type input "[URL][DOMAIN_NAME]"
click at [699, 464] on button "Submit" at bounding box center [686, 466] width 73 height 29
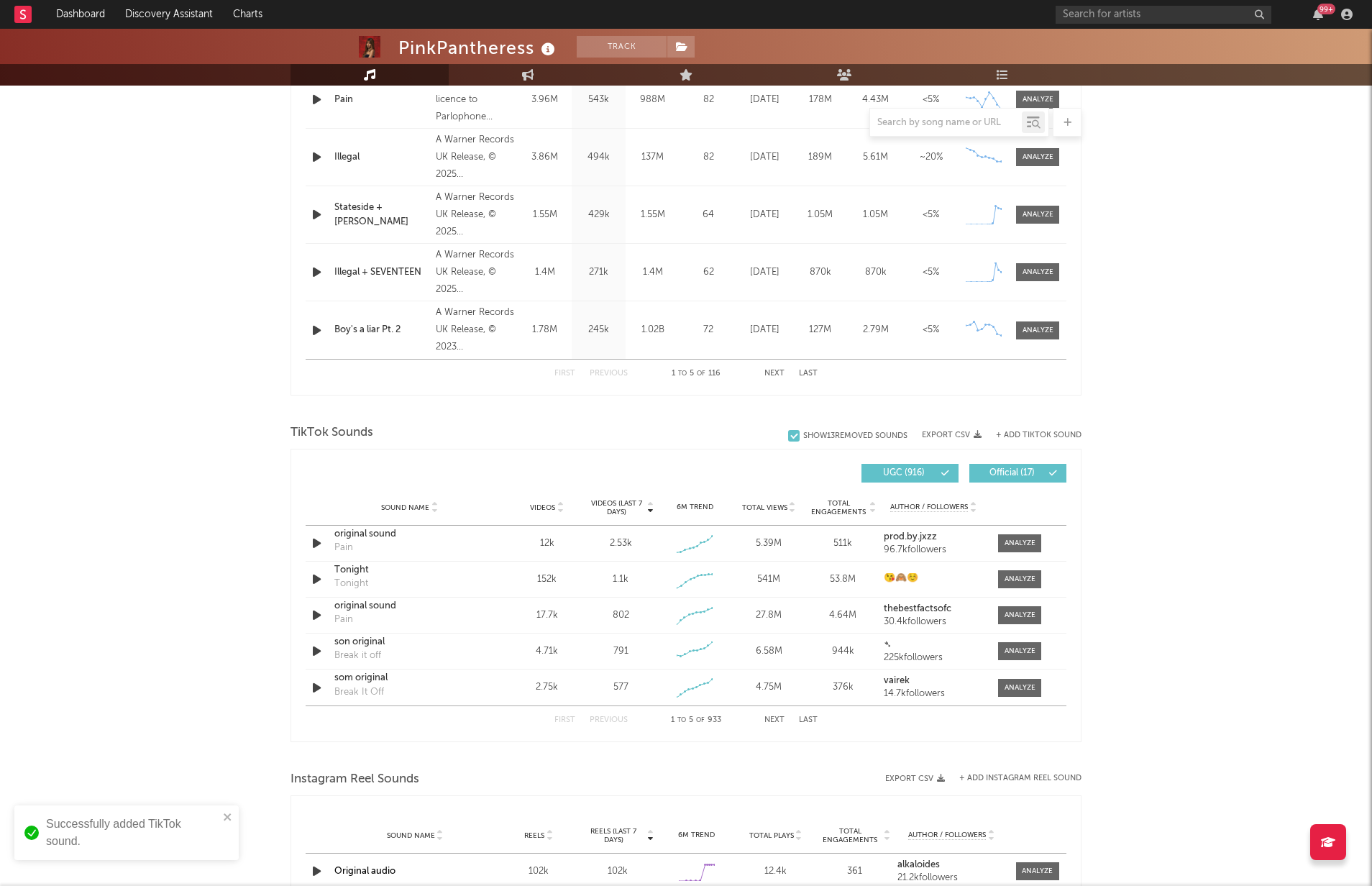
click at [771, 720] on button "Next" at bounding box center [774, 720] width 20 height 8
drag, startPoint x: 899, startPoint y: 473, endPoint x: 877, endPoint y: 505, distance: 38.8
click at [899, 473] on span "UGC ( 916 )" at bounding box center [904, 473] width 66 height 9
click at [778, 718] on button "Next" at bounding box center [774, 720] width 20 height 8
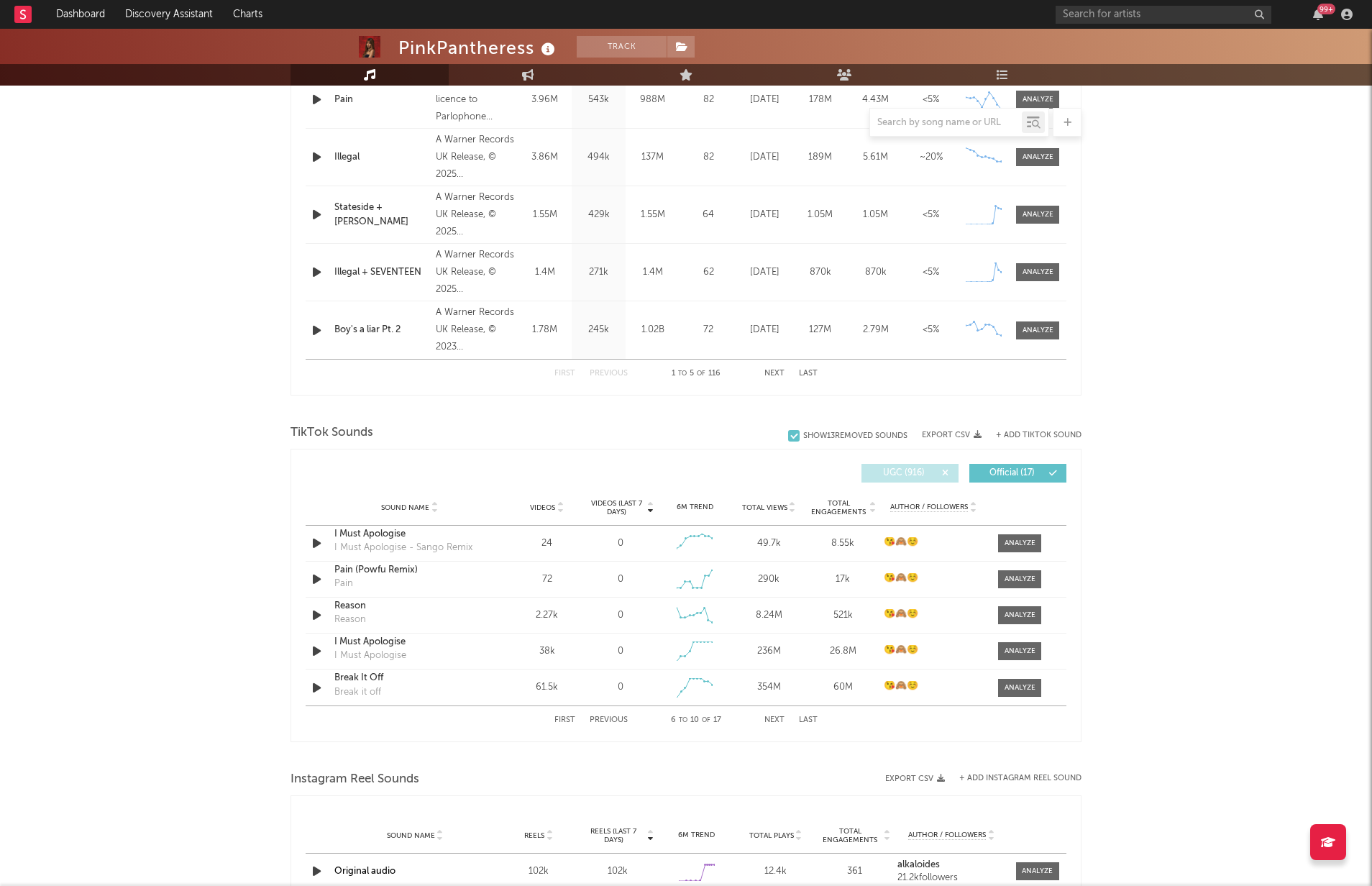
click at [778, 718] on button "Next" at bounding box center [774, 720] width 20 height 8
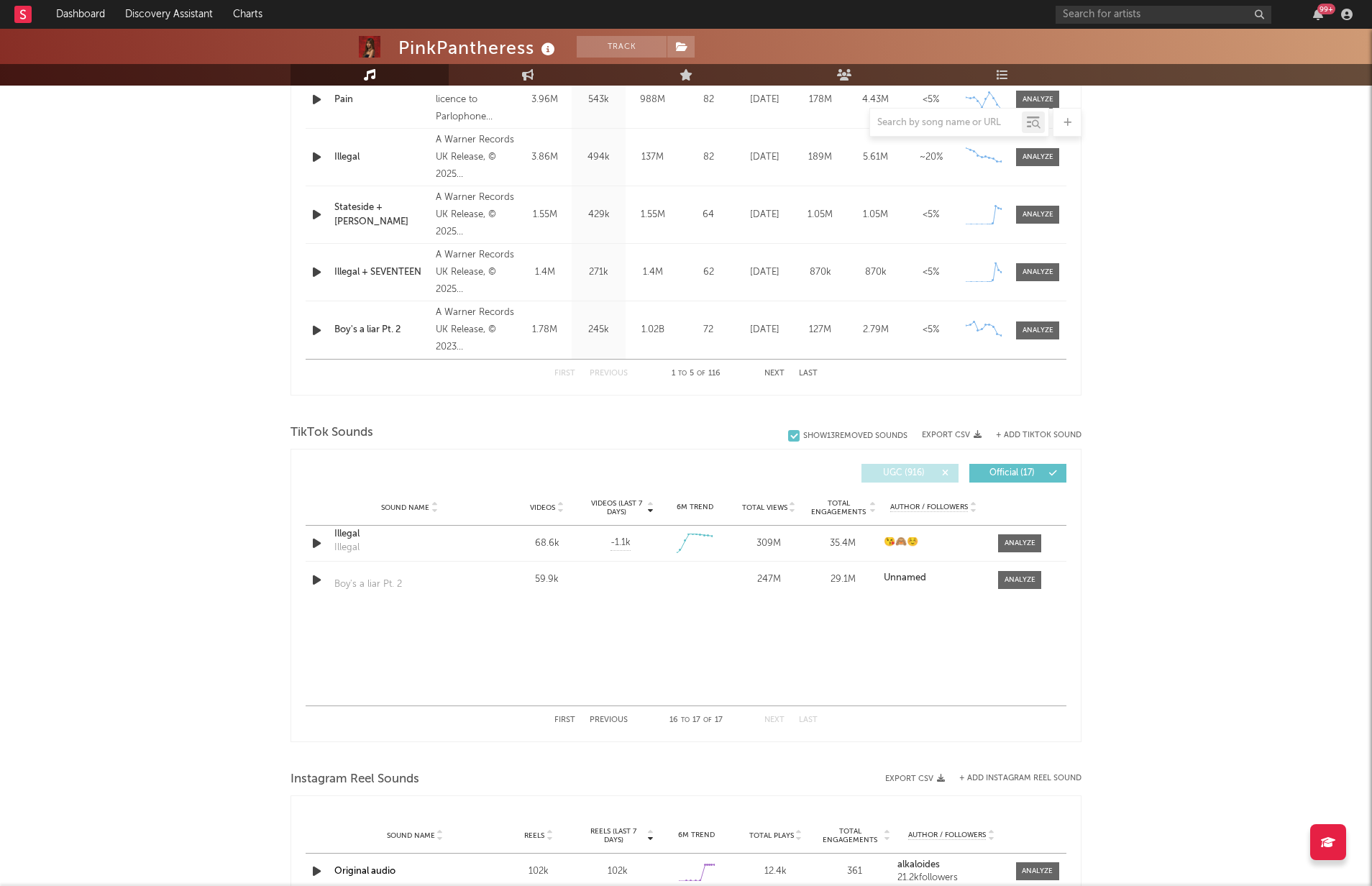
click at [601, 720] on button "Previous" at bounding box center [608, 720] width 38 height 8
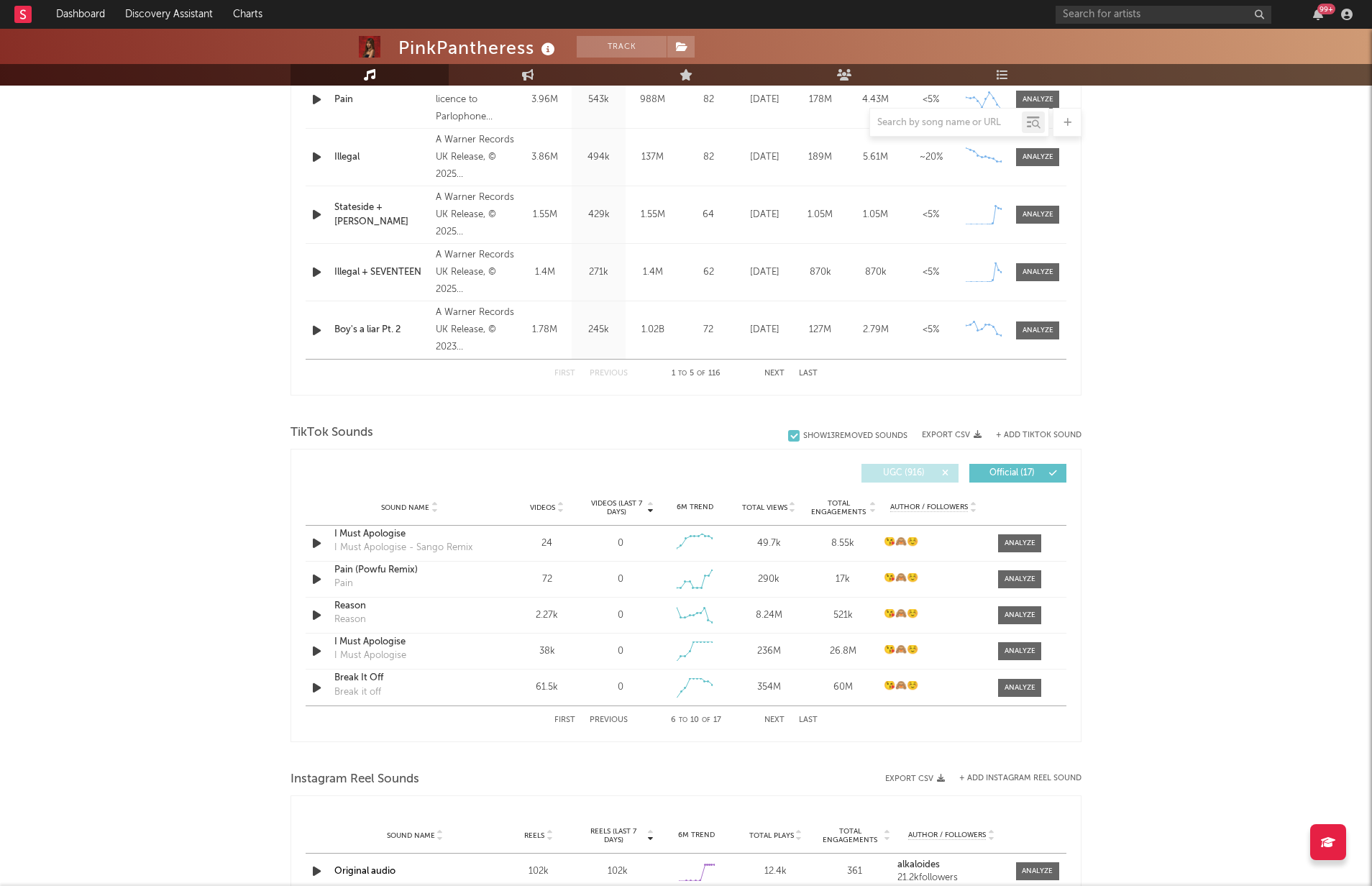
click at [601, 720] on button "Previous" at bounding box center [608, 720] width 38 height 8
click at [484, 712] on div "First Previous 1 to 5 of 17 Next Last" at bounding box center [686, 720] width 761 height 29
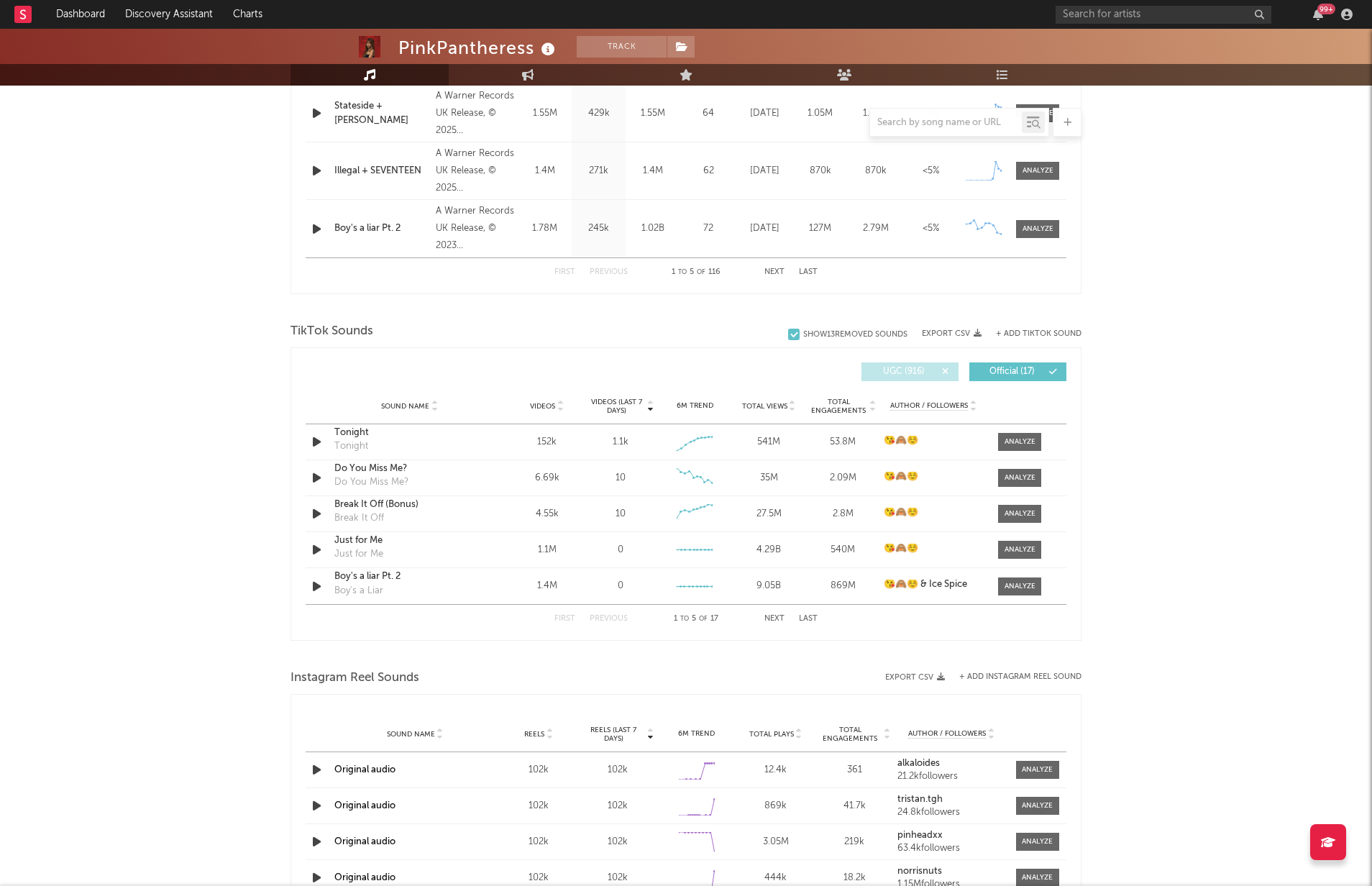
scroll to position [792, 0]
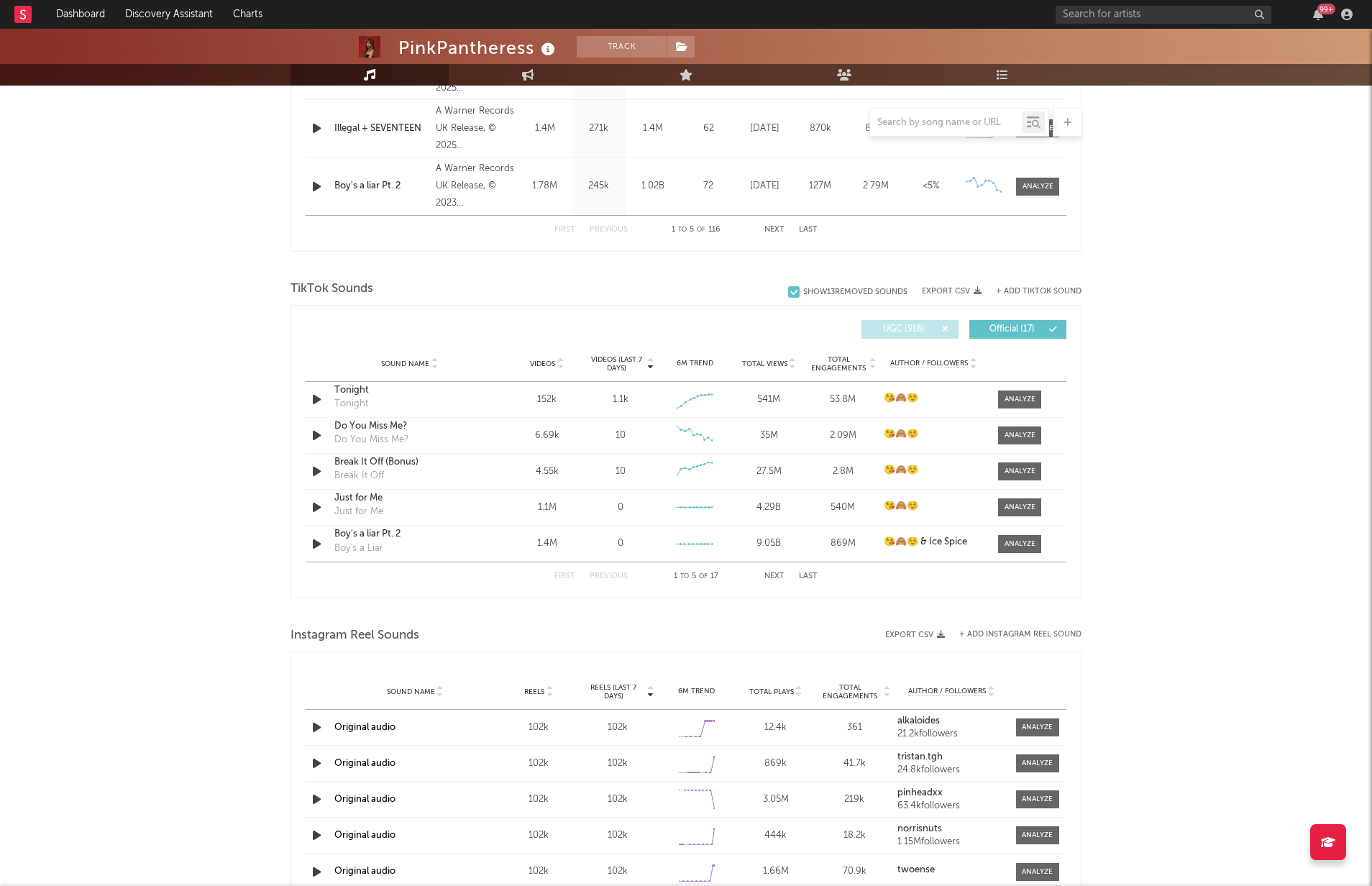
click at [865, 295] on div "Show 13 Removed Sounds" at bounding box center [855, 292] width 104 height 10
click at [788, 295] on input "Show 13 Removed Sounds" at bounding box center [788, 292] width 0 height 15
click at [922, 328] on span "UGC ( 904 )" at bounding box center [904, 329] width 66 height 9
click at [770, 576] on button "Next" at bounding box center [774, 576] width 20 height 8
click at [773, 575] on button "Next" at bounding box center [774, 576] width 20 height 8
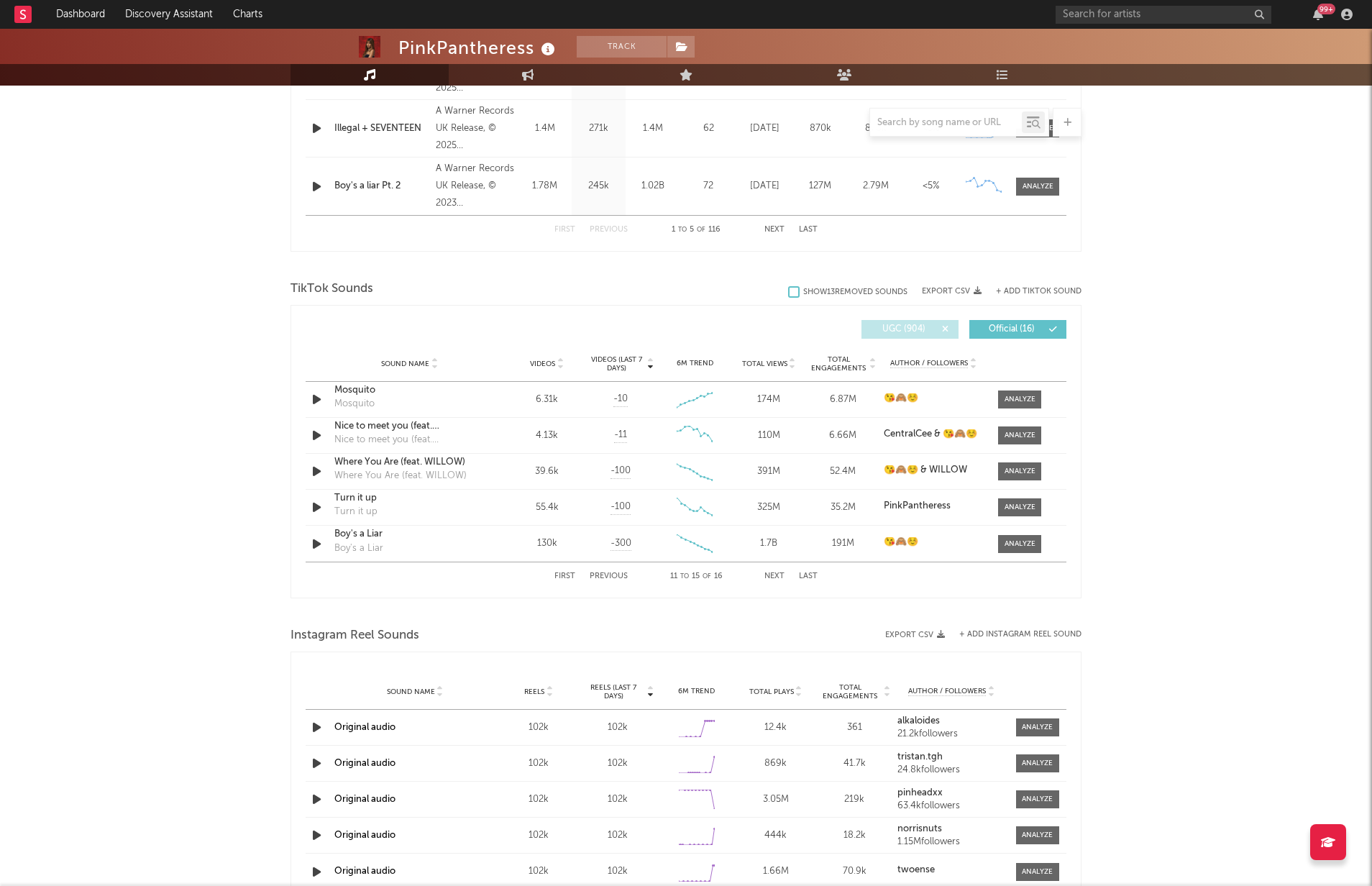
click at [773, 575] on button "Next" at bounding box center [774, 576] width 20 height 8
